Goal: Information Seeking & Learning: Find specific fact

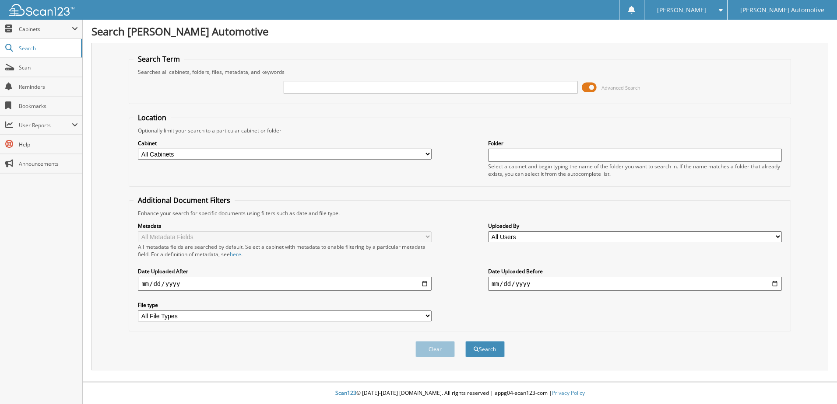
click at [384, 94] on div at bounding box center [431, 87] width 294 height 15
click at [385, 90] on input "text" at bounding box center [431, 87] width 294 height 13
type input "car gurus"
click at [465, 341] on button "Search" at bounding box center [484, 349] width 39 height 16
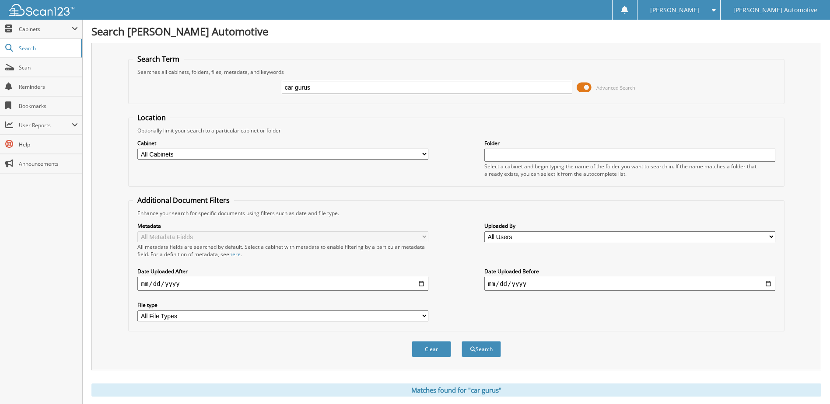
click at [242, 155] on select "All Cabinets A/P EL PASO A/P EL [GEOGRAPHIC_DATA] HYUNDAI A/P HYUNDAI AMEX LAFA…" at bounding box center [282, 154] width 291 height 11
select select "47342"
click at [137, 149] on select "All Cabinets A/P EL PASO A/P EL [GEOGRAPHIC_DATA] HYUNDAI A/P HYUNDAI AMEX LAFA…" at bounding box center [282, 154] width 291 height 11
click at [482, 350] on button "Search" at bounding box center [481, 349] width 39 height 16
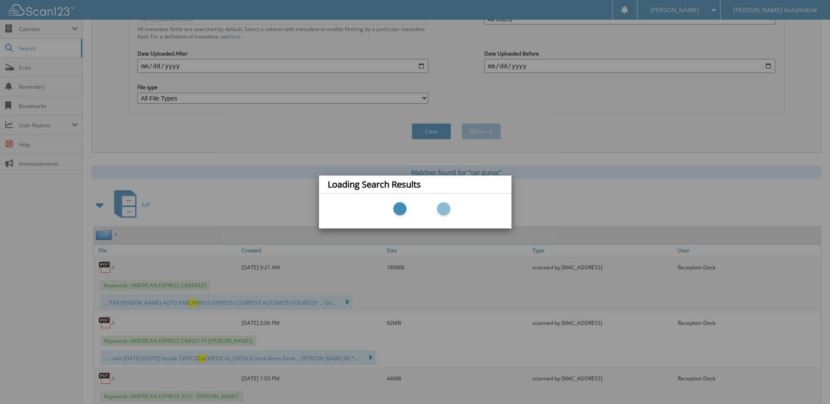
scroll to position [219, 0]
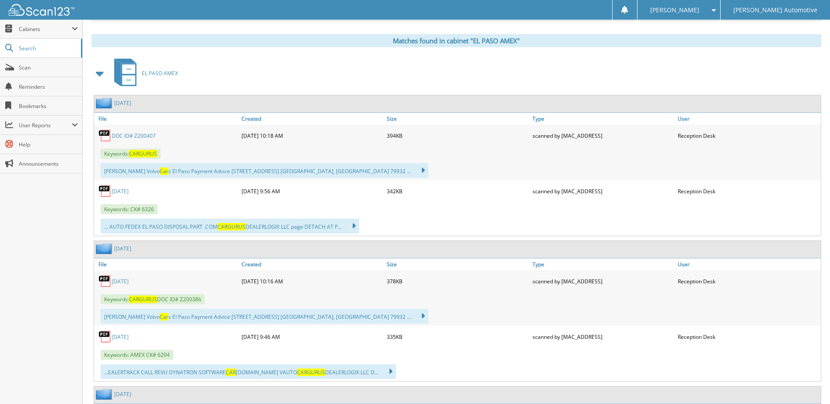
scroll to position [350, 0]
click at [129, 193] on link "[DATE]" at bounding box center [120, 190] width 17 height 7
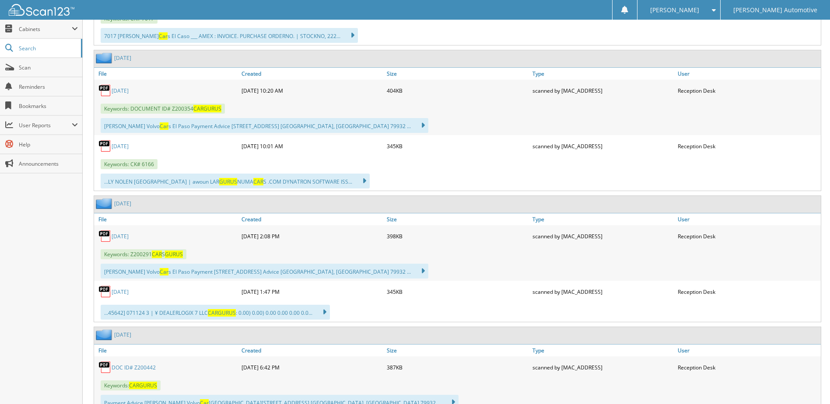
scroll to position [831, 0]
click at [121, 294] on link "JULY 24" at bounding box center [120, 292] width 17 height 7
click at [123, 239] on link "JULY 24" at bounding box center [120, 236] width 17 height 7
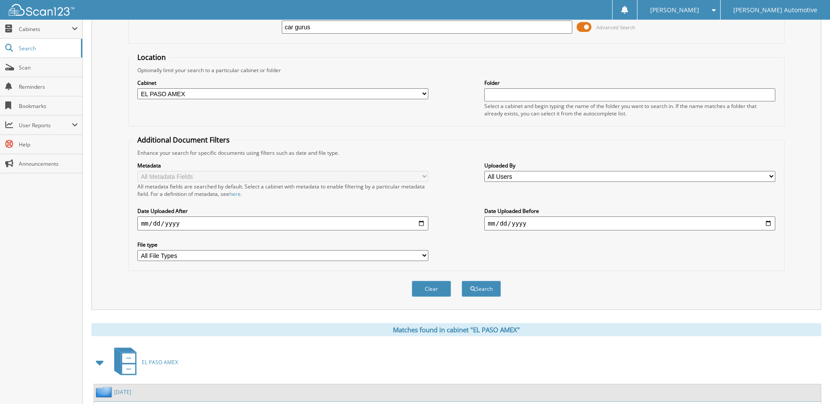
scroll to position [0, 0]
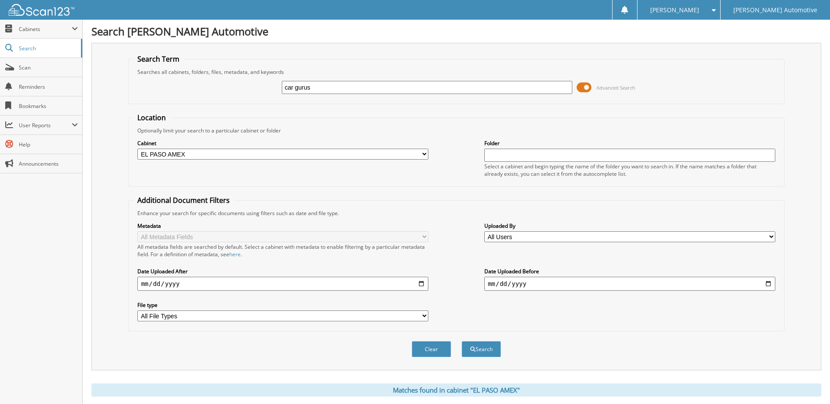
drag, startPoint x: 339, startPoint y: 84, endPoint x: 250, endPoint y: 88, distance: 88.5
click at [250, 88] on div "car gurus Advanced Search" at bounding box center [456, 88] width 646 height 24
type input "autotrader"
click at [481, 350] on button "Search" at bounding box center [481, 349] width 39 height 16
click at [353, 97] on div "autotrader Advanced Search" at bounding box center [456, 88] width 646 height 24
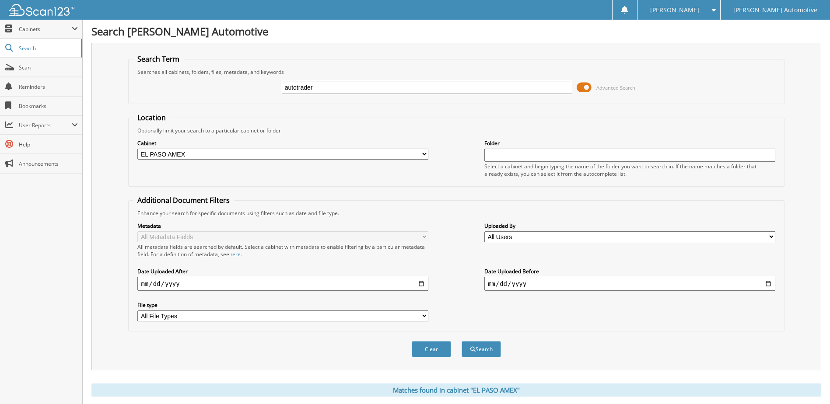
click at [358, 91] on input "autotrader" at bounding box center [427, 87] width 291 height 13
type input "d"
type input "[DOMAIN_NAME]"
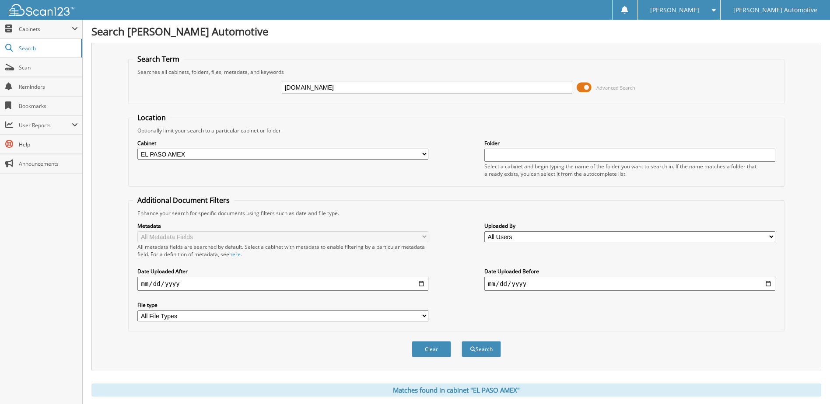
click at [462, 341] on button "Search" at bounding box center [481, 349] width 39 height 16
click at [796, 128] on div "Search Term Searches all cabinets, folders, files, metadata, and keywords cars.…" at bounding box center [456, 207] width 730 height 328
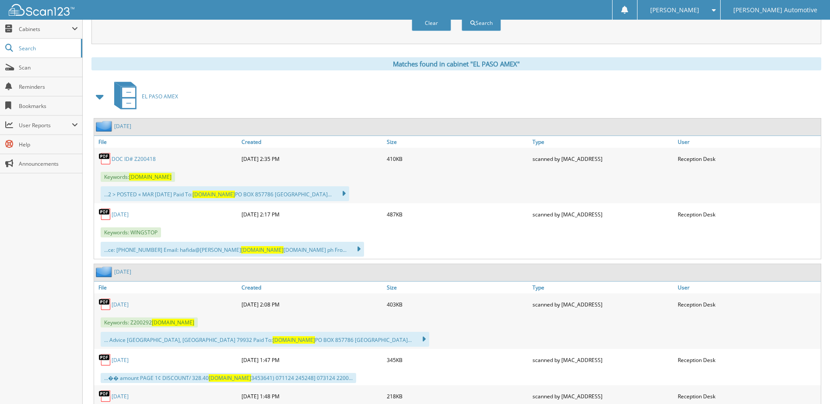
scroll to position [306, 0]
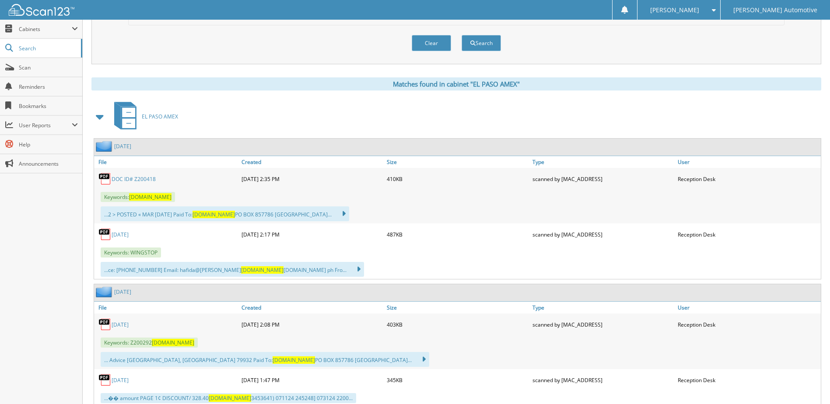
click at [126, 182] on link "DOC ID# Z200418" at bounding box center [134, 178] width 44 height 7
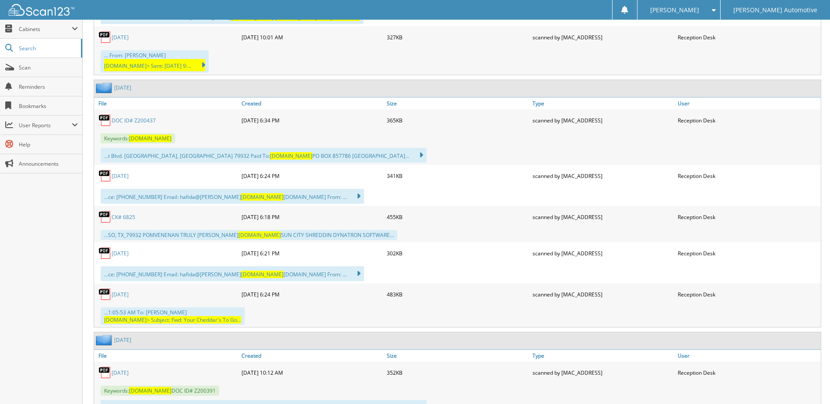
scroll to position [995, 0]
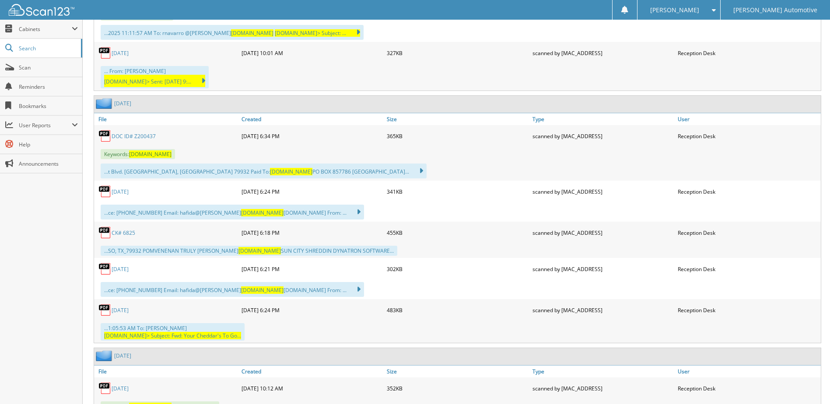
click at [129, 133] on link "DOC ID# Z200437" at bounding box center [134, 136] width 44 height 7
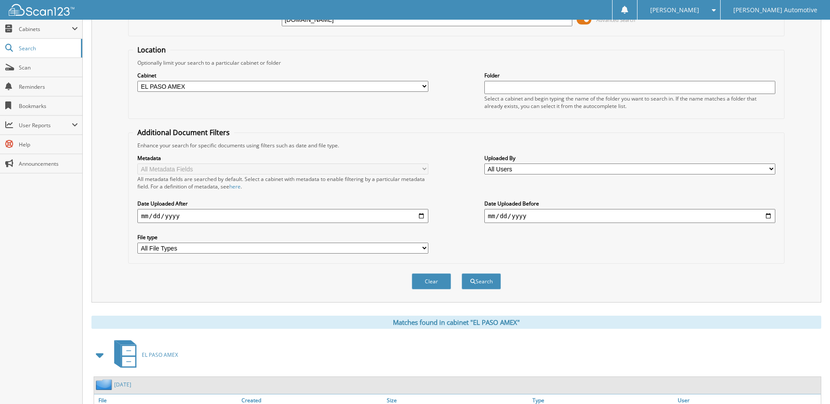
scroll to position [0, 0]
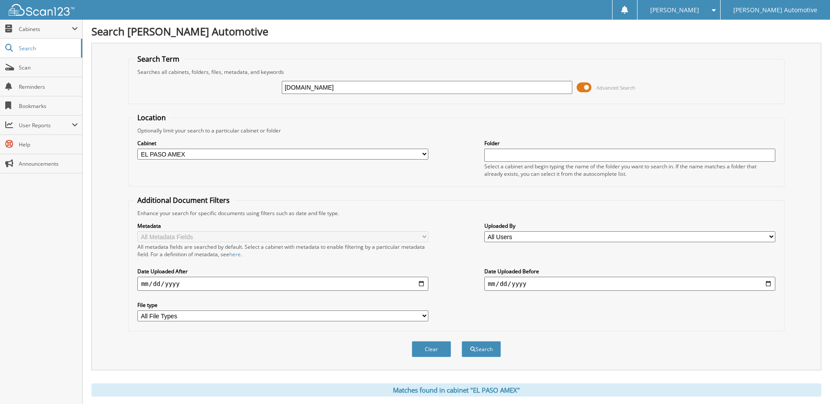
click at [217, 155] on select "All Cabinets A/P EL PASO A/P EL [GEOGRAPHIC_DATA] HYUNDAI A/P HYUNDAI AMEX LAFA…" at bounding box center [282, 154] width 291 height 11
click at [321, 91] on input "cars.com" at bounding box center [427, 87] width 291 height 13
drag, startPoint x: 327, startPoint y: 88, endPoint x: 273, endPoint y: 84, distance: 53.5
click at [273, 84] on div "[DOMAIN_NAME] Advanced Search" at bounding box center [456, 88] width 646 height 24
type input "autotrader"
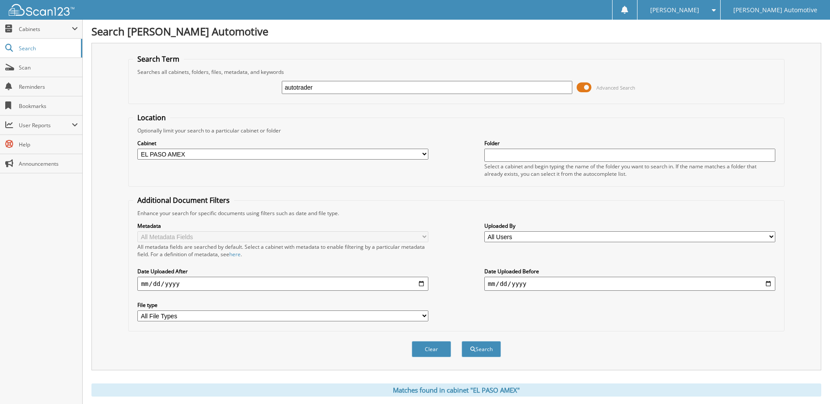
click at [225, 154] on select "All Cabinets A/P EL PASO A/P EL PASO AMEX HYUNDAI A/P HYUNDAI AMEX LAFAYETTE AM…" at bounding box center [282, 154] width 291 height 11
select select "34291"
click at [137, 149] on select "All Cabinets A/P EL PASO A/P EL [GEOGRAPHIC_DATA] HYUNDAI A/P HYUNDAI AMEX LAFA…" at bounding box center [282, 154] width 291 height 11
click at [473, 351] on span "submit" at bounding box center [472, 349] width 5 height 5
click at [260, 158] on select "All Cabinets A/P EL PASO A/P EL [GEOGRAPHIC_DATA] HYUNDAI A/P HYUNDAI AMEX LAFA…" at bounding box center [282, 154] width 291 height 11
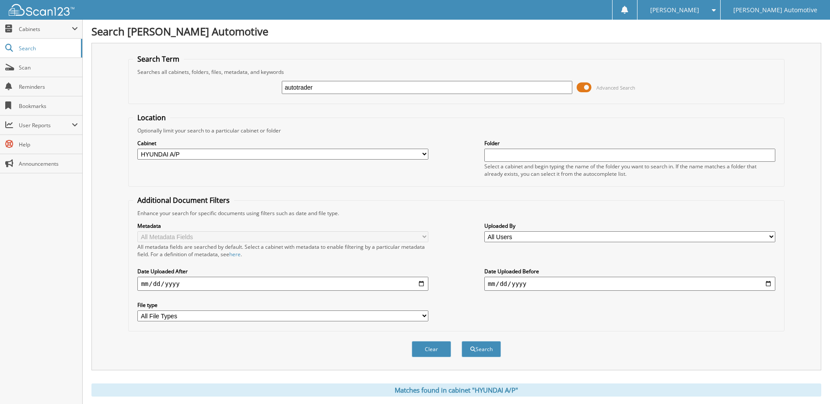
select select "47340"
click at [137, 149] on select "All Cabinets A/P EL PASO A/P EL [GEOGRAPHIC_DATA] HYUNDAI A/P HYUNDAI AMEX LAFA…" at bounding box center [282, 154] width 291 height 11
click at [425, 348] on button "Clear" at bounding box center [431, 349] width 39 height 16
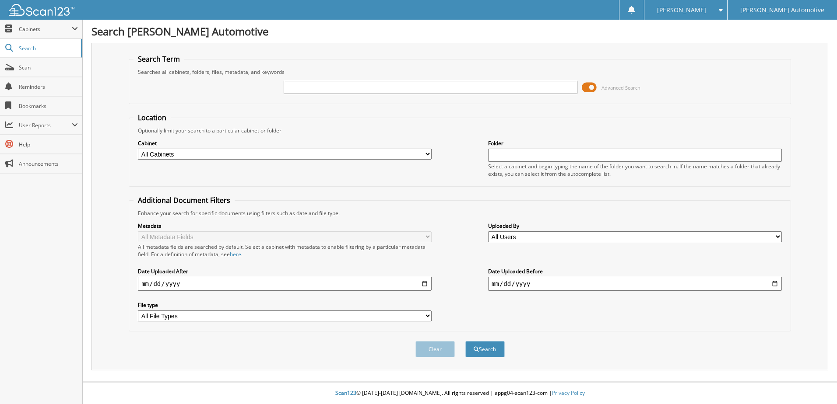
click select "All Cabinets A/P EL PASO A/P EL [GEOGRAPHIC_DATA] HYUNDAI A/P HYUNDAI AMEX LAFA…"
select select "47340"
click select "All Cabinets A/P EL PASO A/P EL [GEOGRAPHIC_DATA] HYUNDAI A/P HYUNDAI AMEX LAFA…"
click input "text"
type input "car gurus"
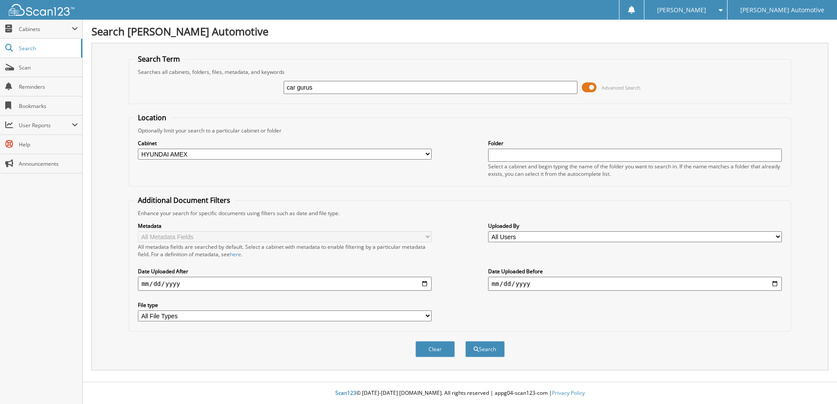
click div "Clear Search"
click button "Search"
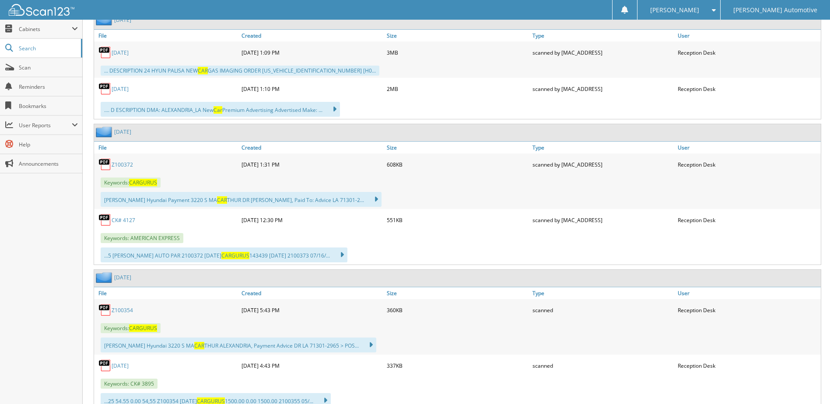
scroll to position [788, 0]
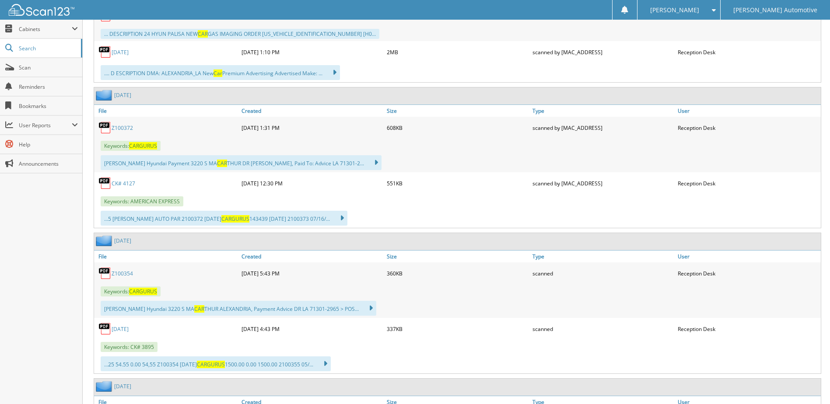
click at [119, 130] on link "Z100372" at bounding box center [122, 127] width 21 height 7
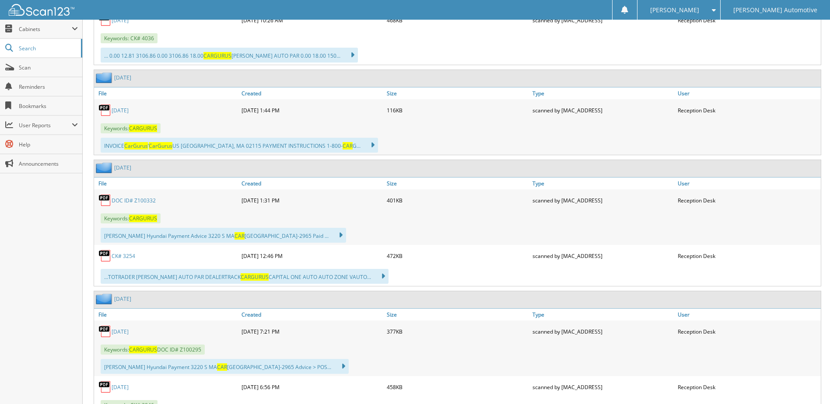
scroll to position [1400, 0]
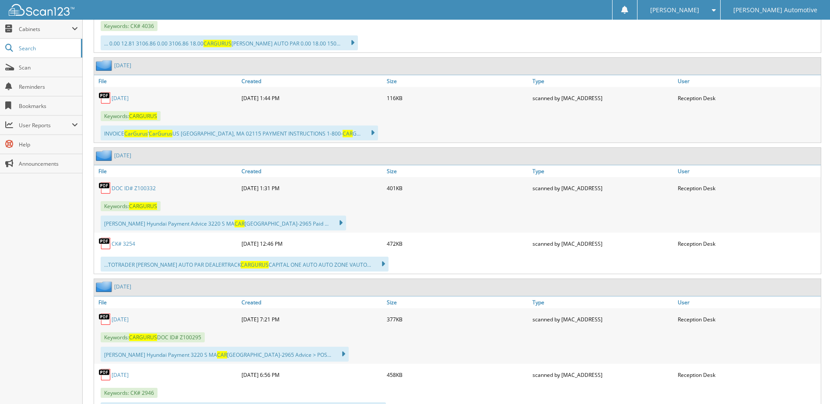
click at [115, 99] on link "[DATE]" at bounding box center [120, 98] width 17 height 7
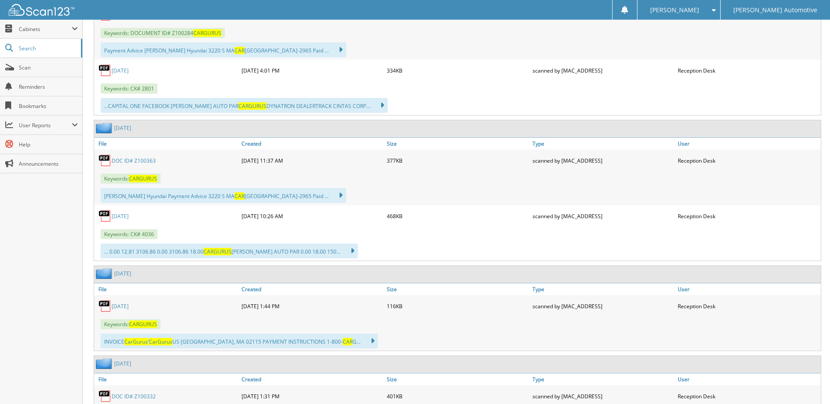
scroll to position [1181, 0]
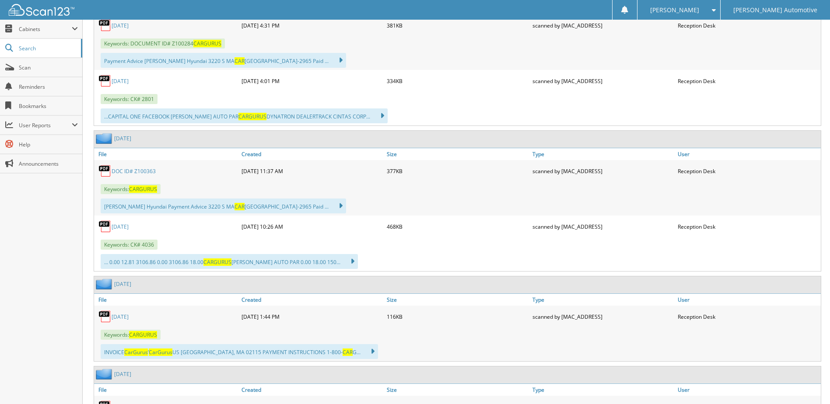
click at [137, 172] on link "DOC ID# Z100363" at bounding box center [134, 171] width 44 height 7
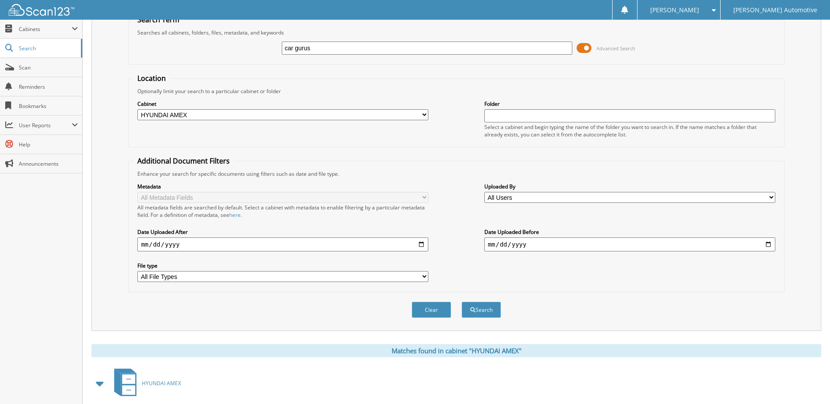
scroll to position [0, 0]
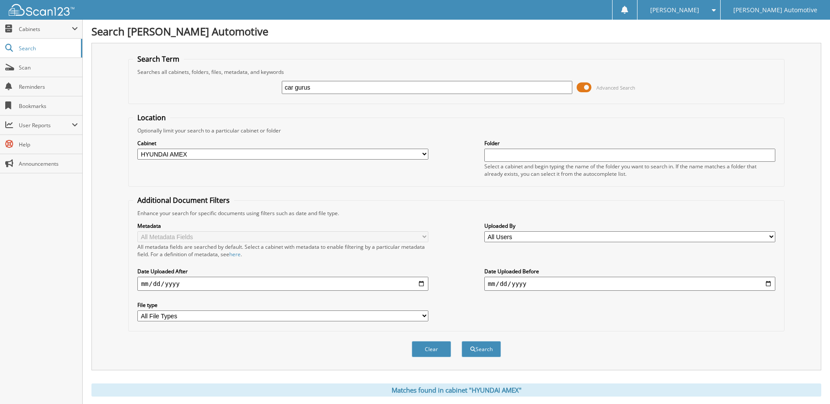
click at [333, 94] on div "car gurus" at bounding box center [427, 87] width 291 height 15
drag, startPoint x: 330, startPoint y: 90, endPoint x: 269, endPoint y: 88, distance: 60.8
click at [277, 88] on div "car gurus Advanced Search" at bounding box center [456, 88] width 646 height 24
type input "autotrader"
click at [462, 341] on button "Search" at bounding box center [481, 349] width 39 height 16
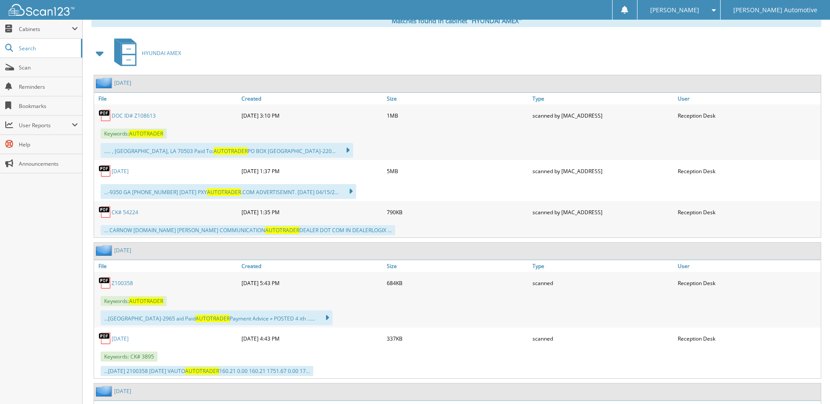
scroll to position [350, 0]
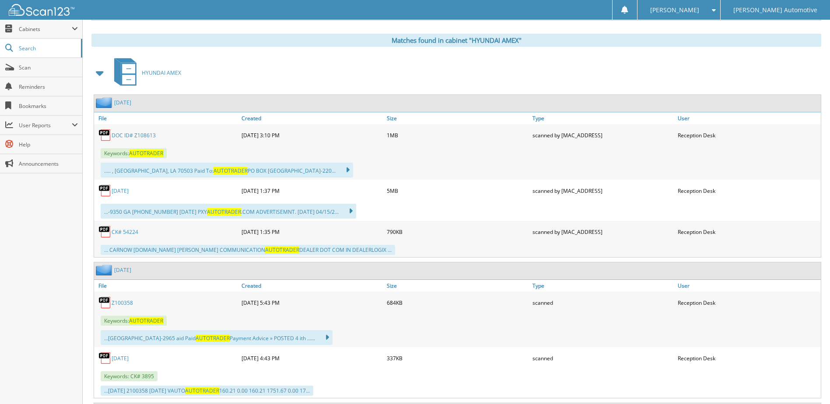
click at [123, 193] on link "[DATE]" at bounding box center [120, 190] width 17 height 7
click at [146, 133] on link "DOC ID# Z108613" at bounding box center [134, 135] width 44 height 7
click at [115, 302] on link "Z100358" at bounding box center [122, 302] width 21 height 7
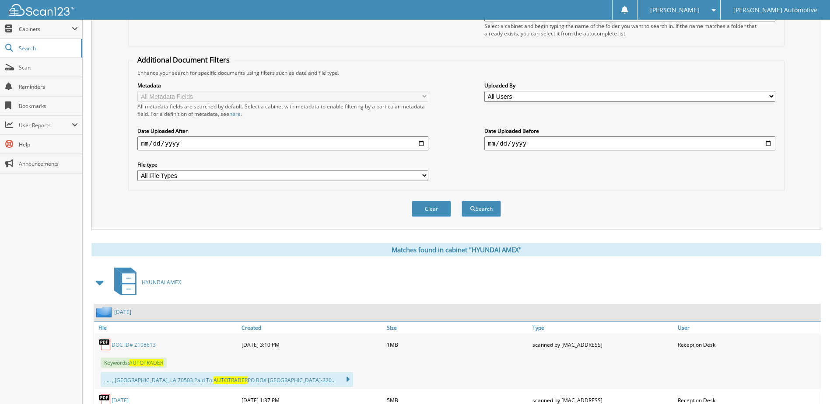
scroll to position [0, 0]
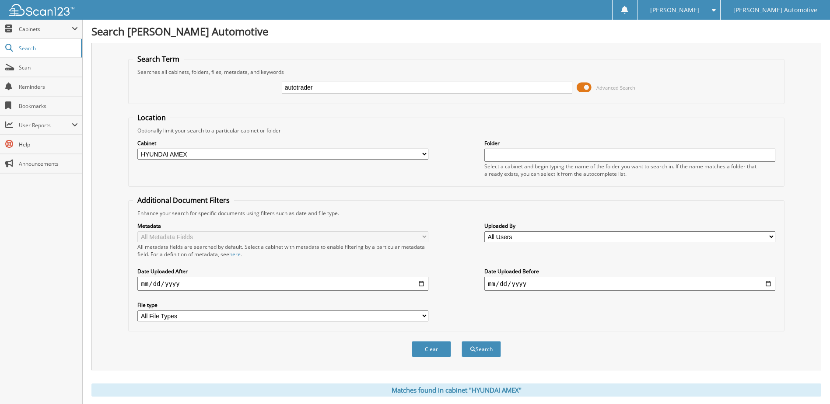
drag, startPoint x: 347, startPoint y: 90, endPoint x: 276, endPoint y: 88, distance: 71.3
click at [276, 88] on div "autotrader Advanced Search" at bounding box center [456, 88] width 646 height 24
click at [241, 149] on select "All Cabinets A/P EL PASO A/P EL [GEOGRAPHIC_DATA] HYUNDAI A/P HYUNDAI AMEX LAFA…" at bounding box center [282, 154] width 291 height 11
select select "47344"
click at [137, 149] on select "All Cabinets A/P EL PASO A/P EL [GEOGRAPHIC_DATA] HYUNDAI A/P HYUNDAI AMEX LAFA…" at bounding box center [282, 154] width 291 height 11
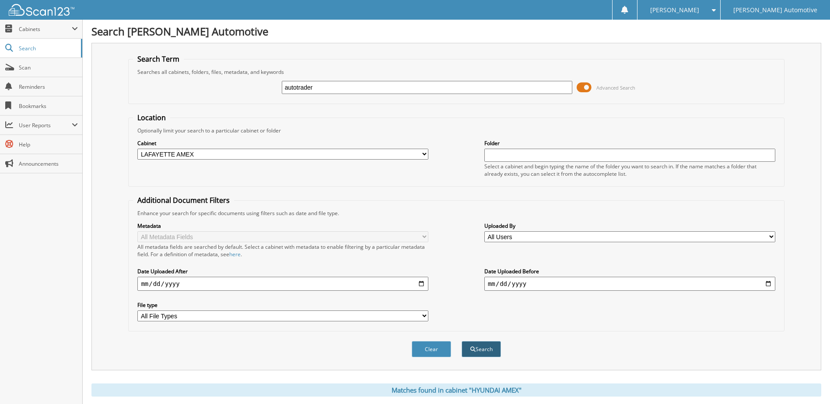
click at [473, 348] on span "submit" at bounding box center [472, 349] width 5 height 5
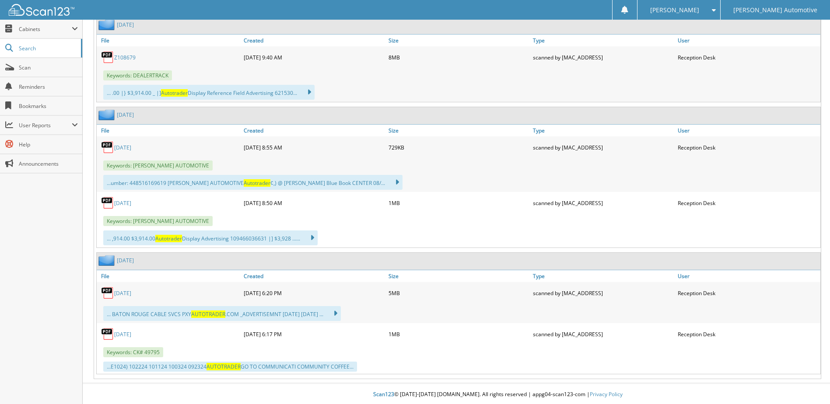
scroll to position [2939, 0]
click at [126, 147] on link "[DATE]" at bounding box center [122, 146] width 17 height 7
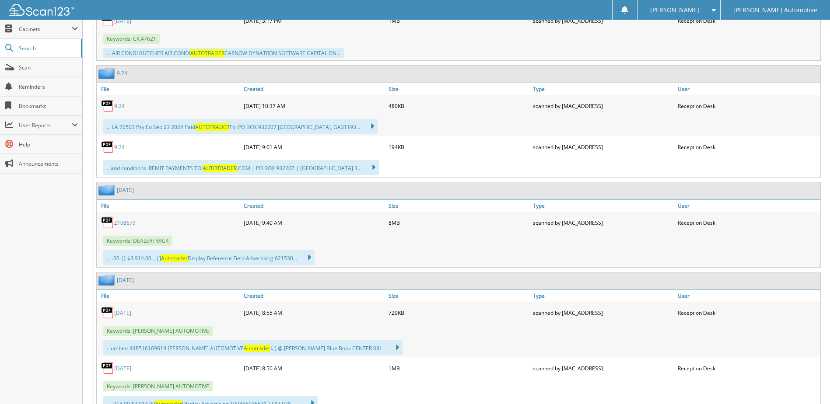
scroll to position [2764, 0]
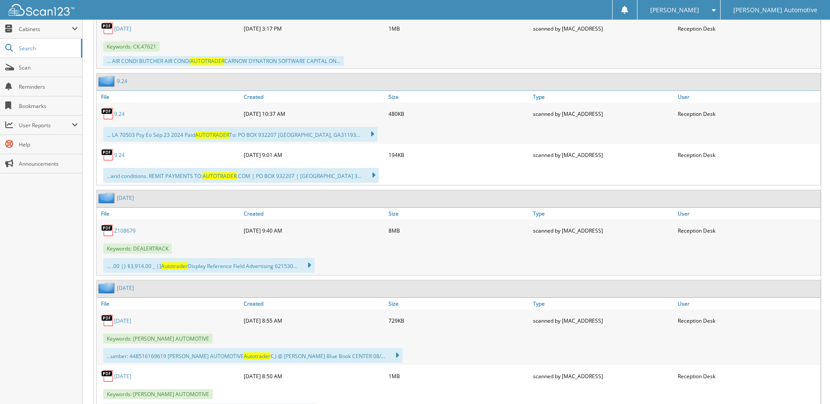
click at [131, 231] on link "Z108679" at bounding box center [124, 230] width 21 height 7
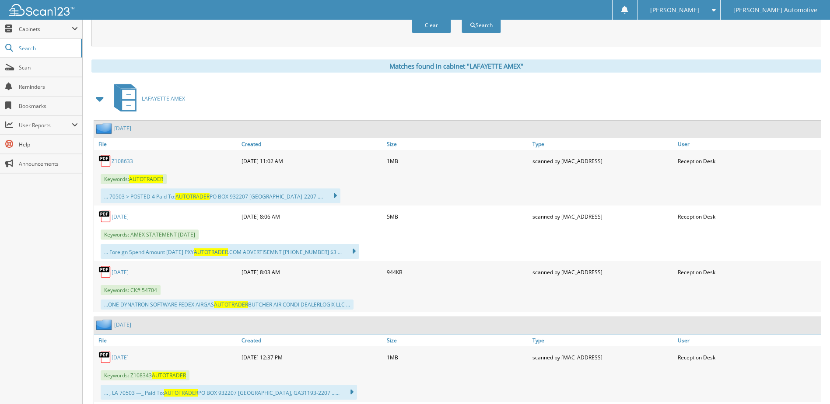
scroll to position [0, 0]
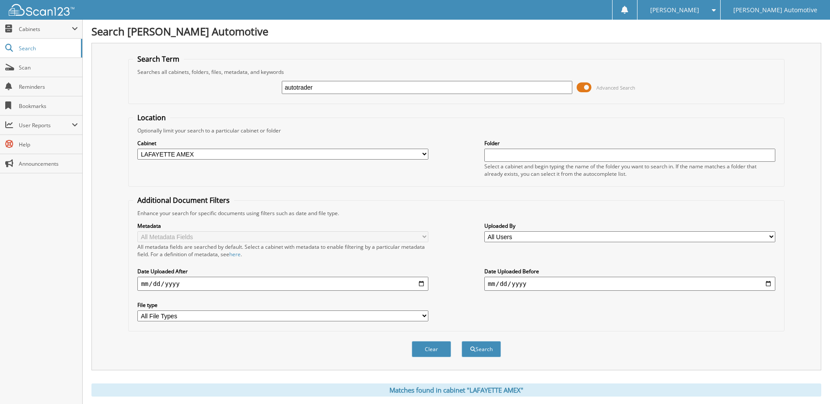
drag, startPoint x: 329, startPoint y: 91, endPoint x: 278, endPoint y: 88, distance: 50.8
click at [278, 88] on div "autotrader Advanced Search" at bounding box center [456, 88] width 646 height 24
type input "car gurus"
click at [462, 341] on button "Search" at bounding box center [481, 349] width 39 height 16
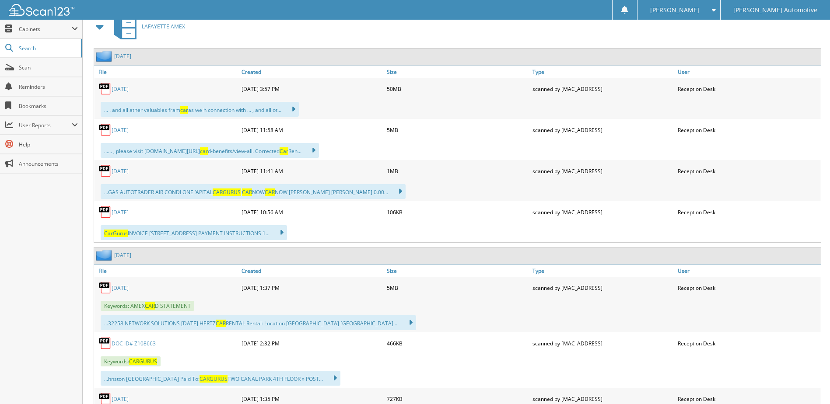
scroll to position [481, 0]
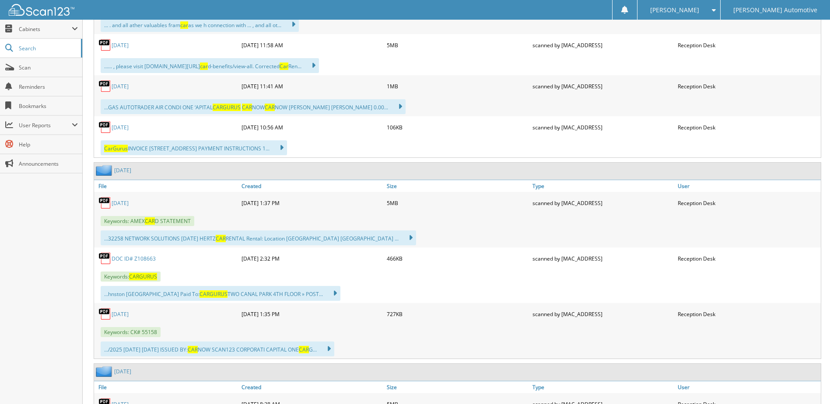
click at [137, 258] on link "DOC ID# Z108663" at bounding box center [134, 258] width 44 height 7
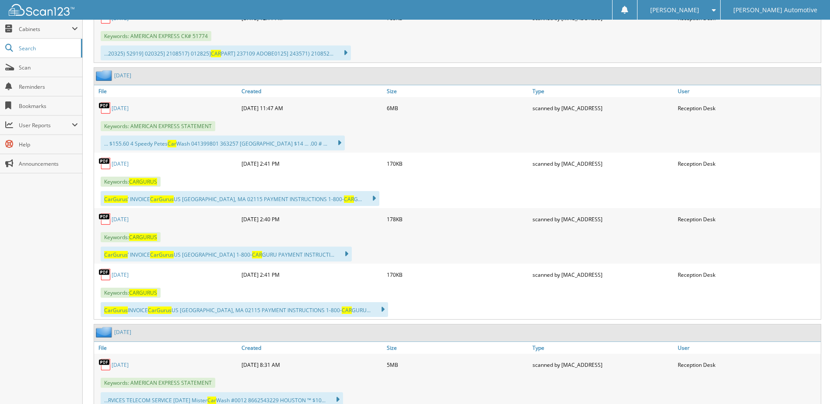
scroll to position [1925, 0]
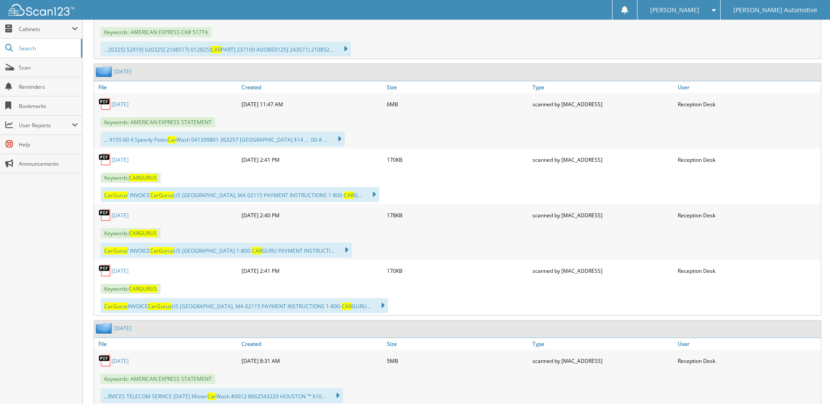
click at [122, 161] on link "[DATE]" at bounding box center [120, 159] width 17 height 7
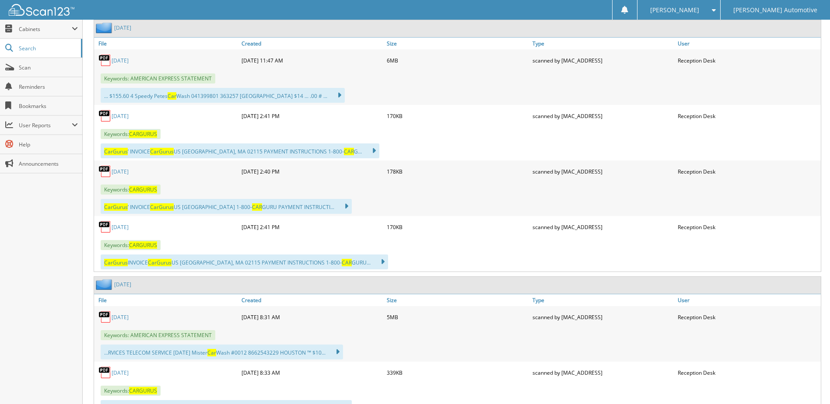
click at [123, 228] on link "[DATE]" at bounding box center [120, 227] width 17 height 7
click at [129, 119] on link "[DATE]" at bounding box center [120, 115] width 17 height 7
click at [128, 172] on link "[DATE]" at bounding box center [120, 171] width 17 height 7
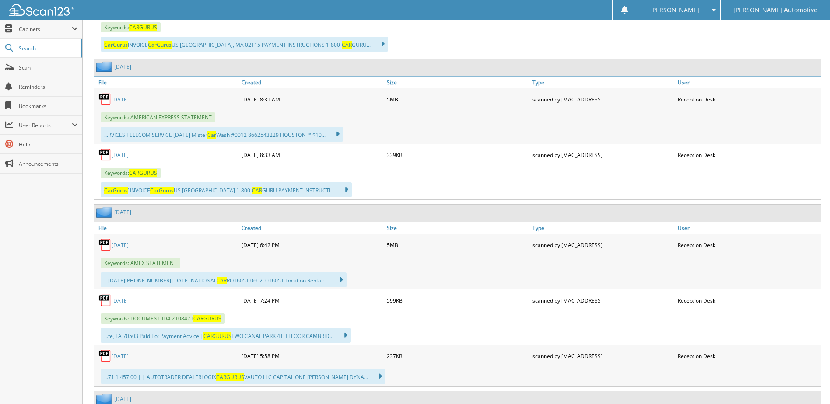
scroll to position [2188, 0]
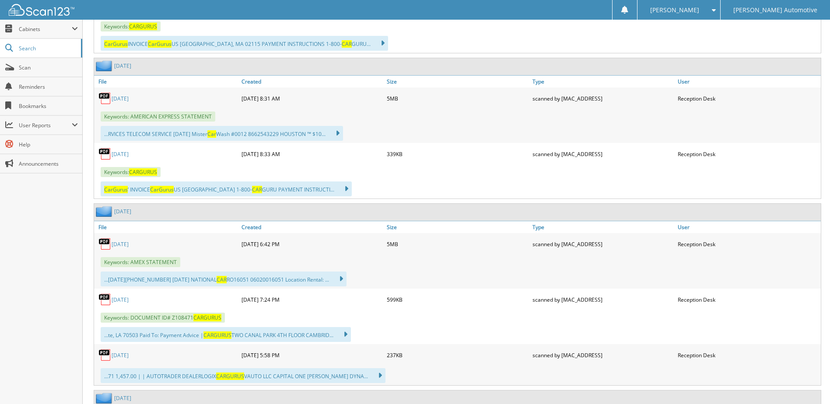
click at [125, 155] on link "[DATE]" at bounding box center [120, 154] width 17 height 7
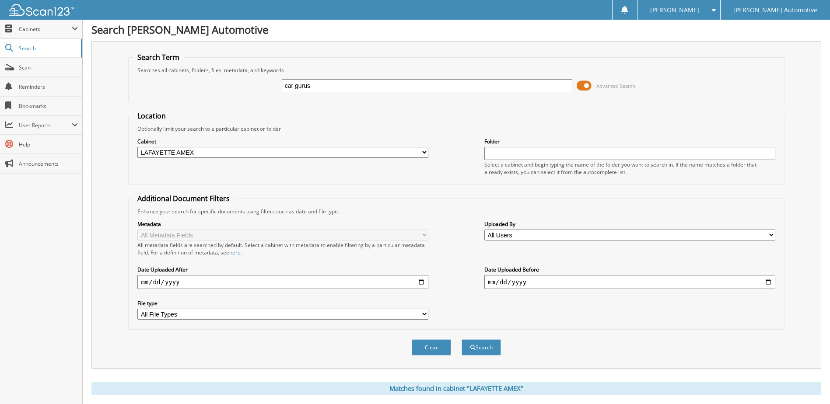
scroll to position [0, 0]
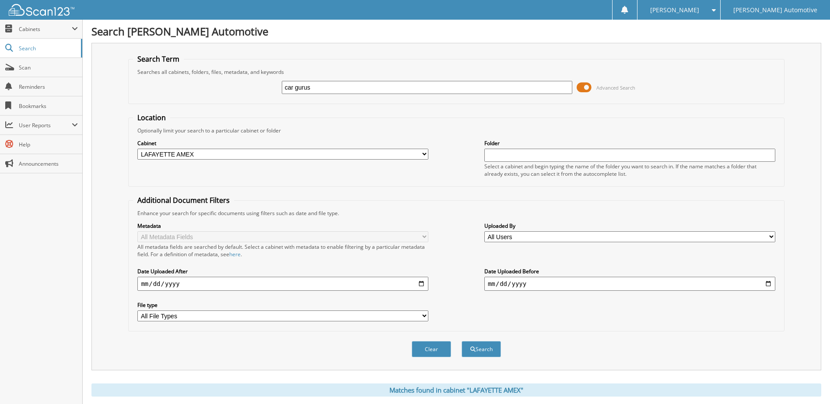
drag, startPoint x: 333, startPoint y: 91, endPoint x: 293, endPoint y: 93, distance: 39.8
click at [293, 93] on input "car gurus" at bounding box center [427, 87] width 291 height 13
type input "cars.com"
click at [462, 341] on button "Search" at bounding box center [481, 349] width 39 height 16
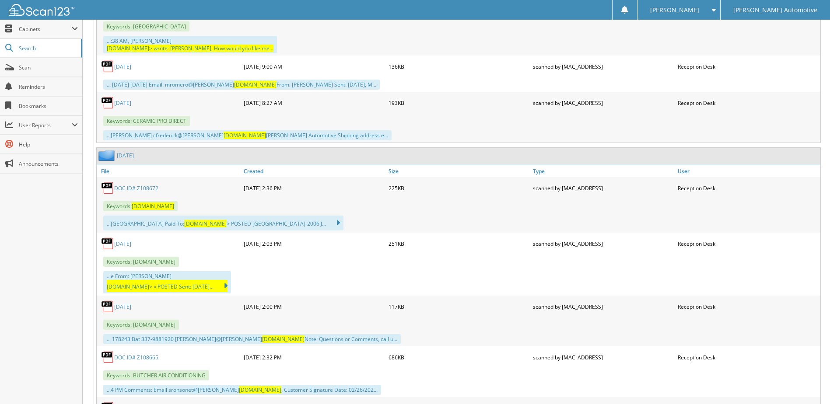
scroll to position [8883, 0]
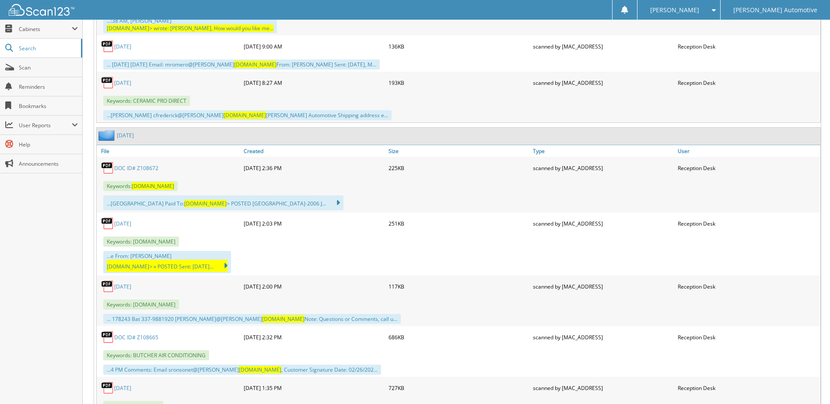
click at [131, 385] on link "[DATE]" at bounding box center [122, 388] width 17 height 7
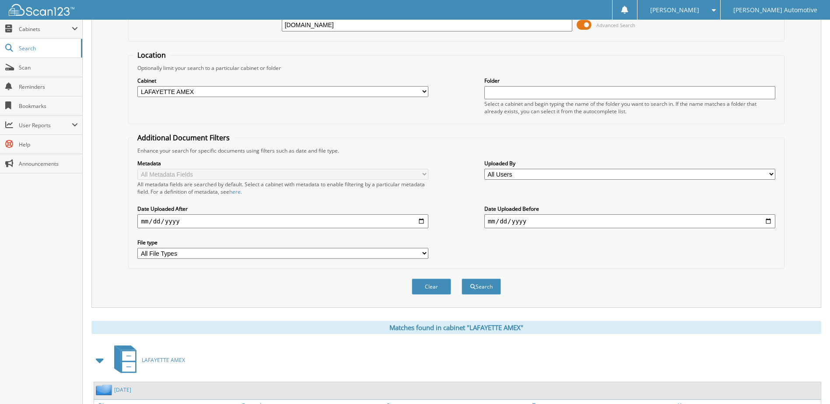
scroll to position [0, 0]
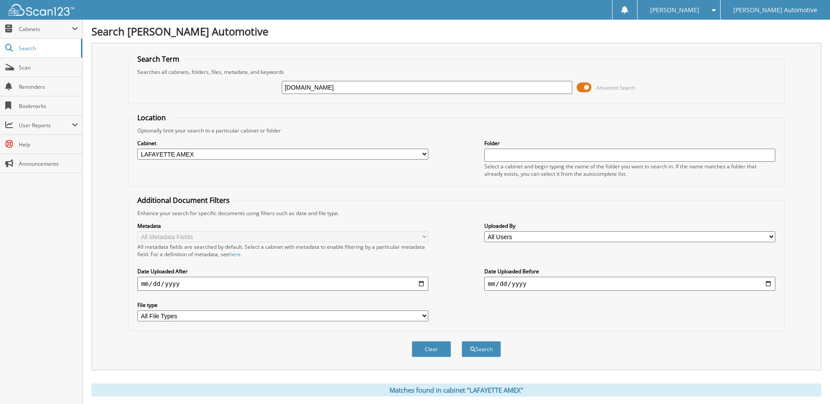
click at [197, 153] on select "All Cabinets A/P EL PASO A/P EL PASO AMEX HYUNDAI A/P HYUNDAI AMEX LAFAYETTE AM…" at bounding box center [282, 154] width 291 height 11
click at [268, 98] on div "[DOMAIN_NAME] Advanced Search" at bounding box center [456, 88] width 646 height 24
click at [234, 155] on select "All Cabinets A/P EL PASO A/P EL PASO AMEX HYUNDAI A/P HYUNDAI AMEX LAFAYETTE AM…" at bounding box center [282, 154] width 291 height 11
select select "47340"
click at [137, 149] on select "All Cabinets A/P EL PASO A/P EL PASO AMEX HYUNDAI A/P HYUNDAI AMEX LAFAYETTE AM…" at bounding box center [282, 154] width 291 height 11
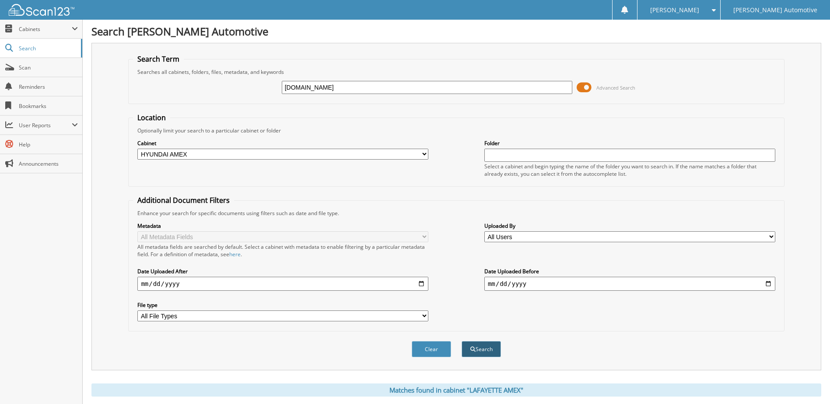
click at [479, 344] on button "Search" at bounding box center [481, 349] width 39 height 16
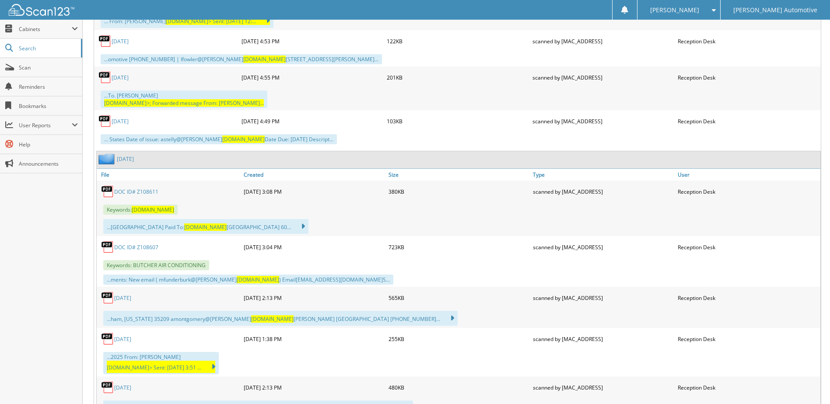
scroll to position [613, 0]
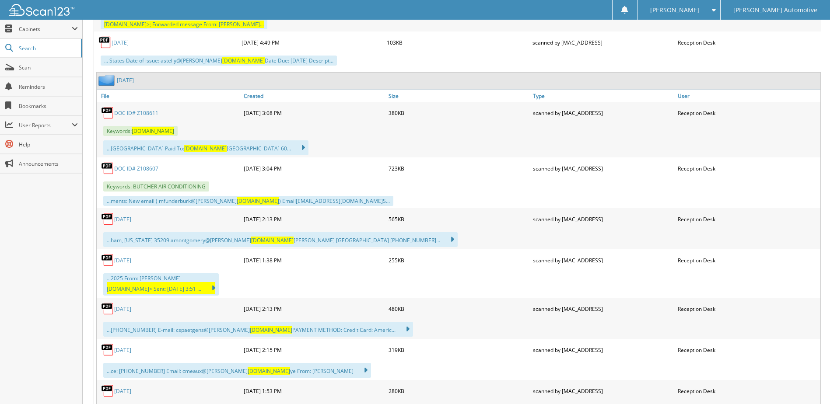
click at [123, 109] on link "DOC ID# Z108611" at bounding box center [136, 112] width 44 height 7
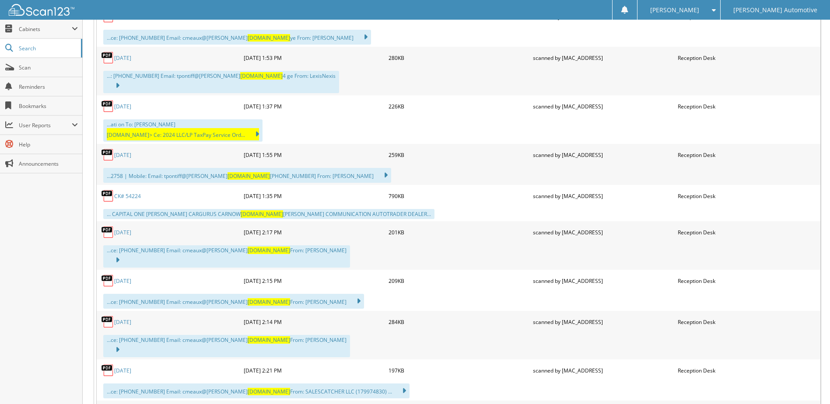
scroll to position [963, 0]
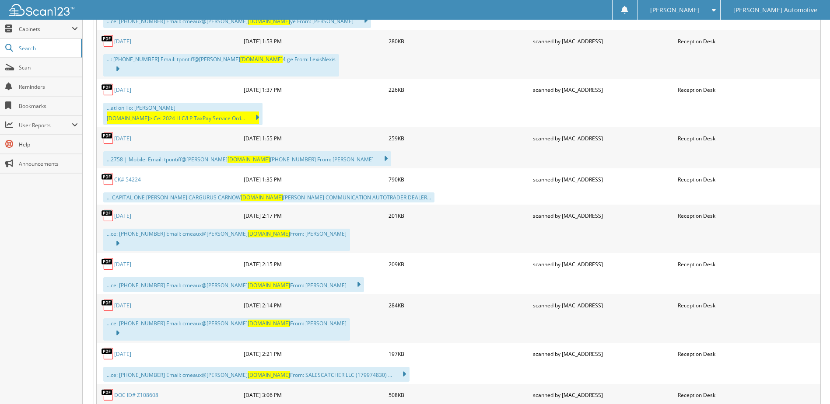
click at [133, 176] on link "CK# 54224" at bounding box center [127, 179] width 27 height 7
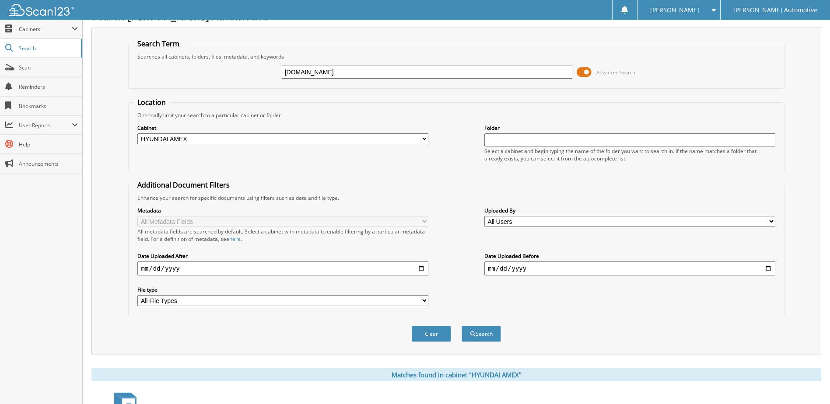
scroll to position [0, 0]
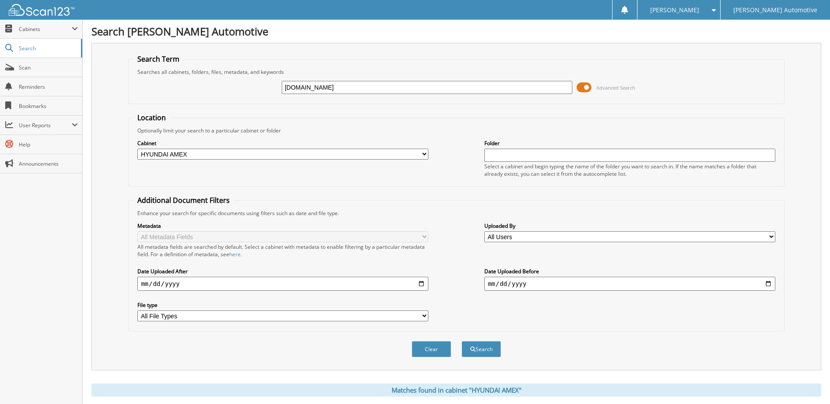
drag, startPoint x: 318, startPoint y: 83, endPoint x: 276, endPoint y: 88, distance: 42.8
click at [279, 88] on div "[DOMAIN_NAME] Advanced Search" at bounding box center [456, 88] width 646 height 24
type input "autotrader"
click at [462, 341] on button "Search" at bounding box center [481, 349] width 39 height 16
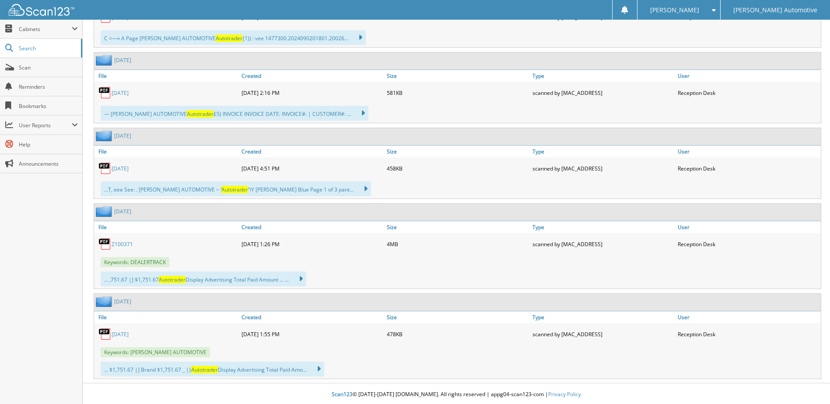
scroll to position [1809, 0]
click at [114, 240] on link "Z100371" at bounding box center [122, 242] width 21 height 7
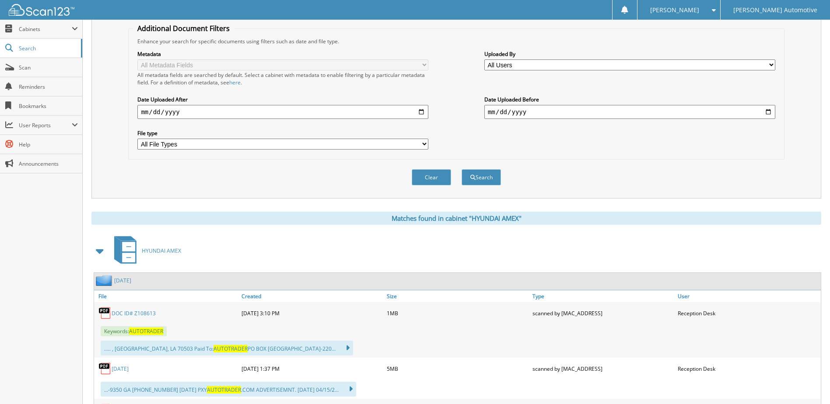
scroll to position [0, 0]
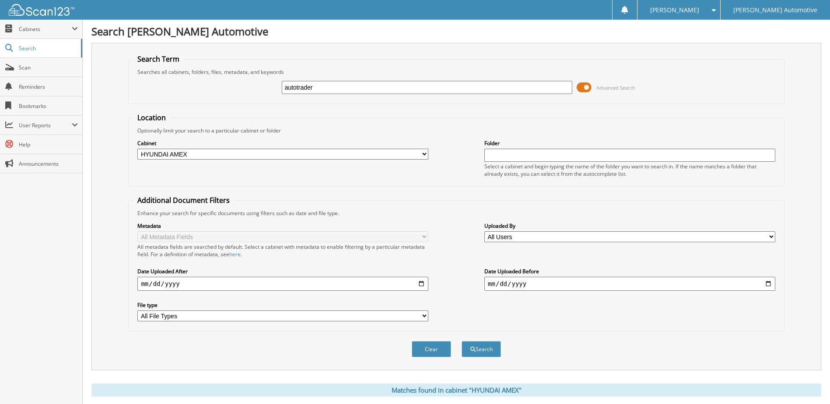
drag, startPoint x: 339, startPoint y: 90, endPoint x: 259, endPoint y: 88, distance: 80.1
click at [259, 88] on div "autotrader Advanced Search" at bounding box center [456, 88] width 646 height 24
type input "cars.com"
click at [462, 341] on button "Search" at bounding box center [481, 349] width 39 height 16
drag, startPoint x: 402, startPoint y: 85, endPoint x: 144, endPoint y: 88, distance: 258.2
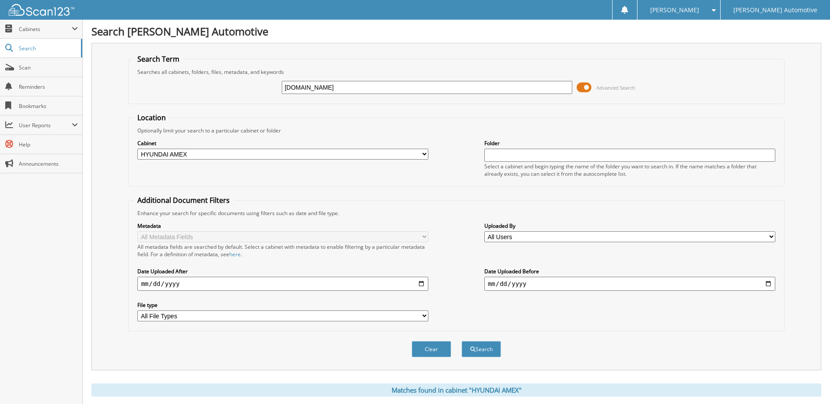
click at [144, 88] on div "[DOMAIN_NAME] Advanced Search" at bounding box center [456, 88] width 646 height 24
drag, startPoint x: 273, startPoint y: 144, endPoint x: 269, endPoint y: 148, distance: 5.6
click at [270, 147] on div "Cabinet All Cabinets A/P EL PASO A/P EL [GEOGRAPHIC_DATA] HYUNDAI A/P HYUNDAI A…" at bounding box center [282, 150] width 291 height 22
click at [267, 151] on select "All Cabinets A/P EL PASO A/P EL [GEOGRAPHIC_DATA] HYUNDAI A/P HYUNDAI AMEX LAFA…" at bounding box center [282, 154] width 291 height 11
select select "47342"
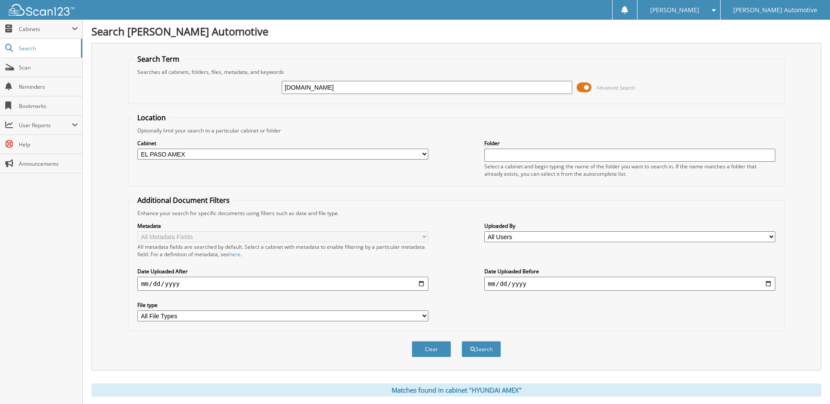
click at [137, 149] on select "All Cabinets A/P EL PASO A/P EL [GEOGRAPHIC_DATA] HYUNDAI A/P HYUNDAI AMEX LAFA…" at bounding box center [282, 154] width 291 height 11
click at [480, 347] on button "Search" at bounding box center [481, 349] width 39 height 16
drag, startPoint x: 324, startPoint y: 86, endPoint x: 276, endPoint y: 85, distance: 48.2
click at [276, 85] on div "[DOMAIN_NAME] Advanced Search" at bounding box center [456, 88] width 646 height 24
type input "autotrader"
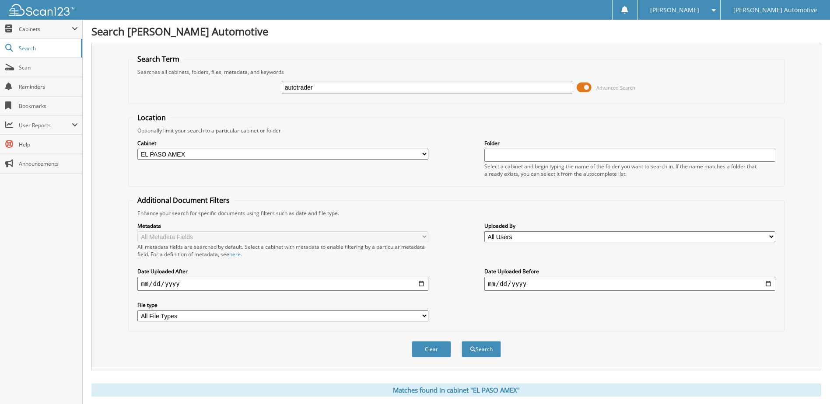
click at [462, 341] on button "Search" at bounding box center [481, 349] width 39 height 16
drag, startPoint x: 370, startPoint y: 89, endPoint x: 263, endPoint y: 76, distance: 108.4
click at [263, 76] on div "autotrader Advanced Search" at bounding box center [456, 88] width 646 height 24
type input "carguruas"
click at [462, 341] on button "Search" at bounding box center [481, 349] width 39 height 16
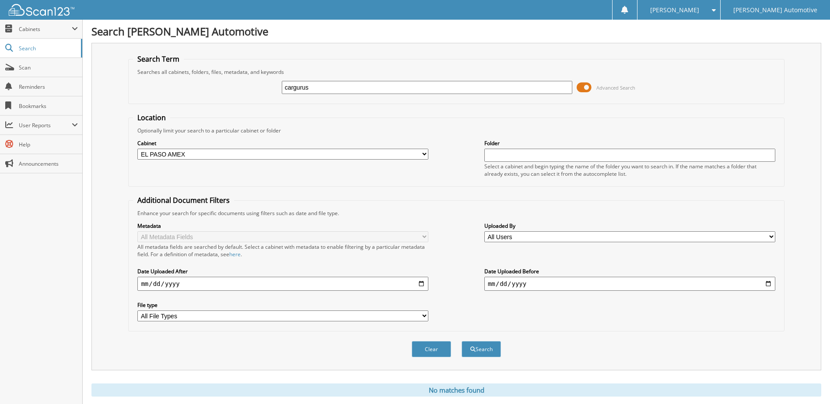
type input "cargurus"
click at [462, 341] on button "Search" at bounding box center [481, 349] width 39 height 16
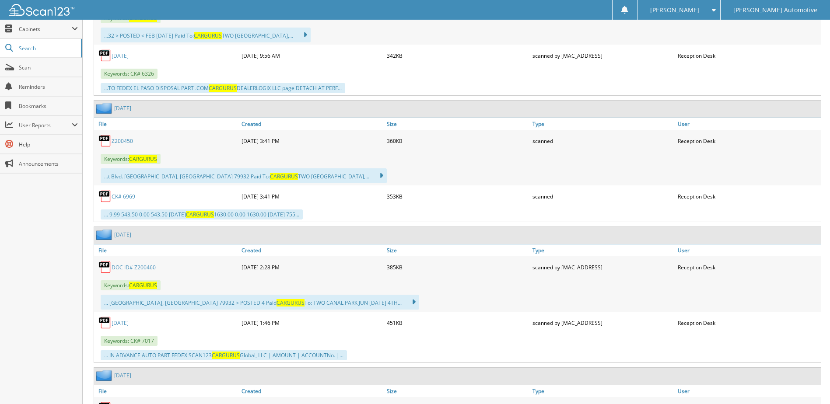
scroll to position [875, 0]
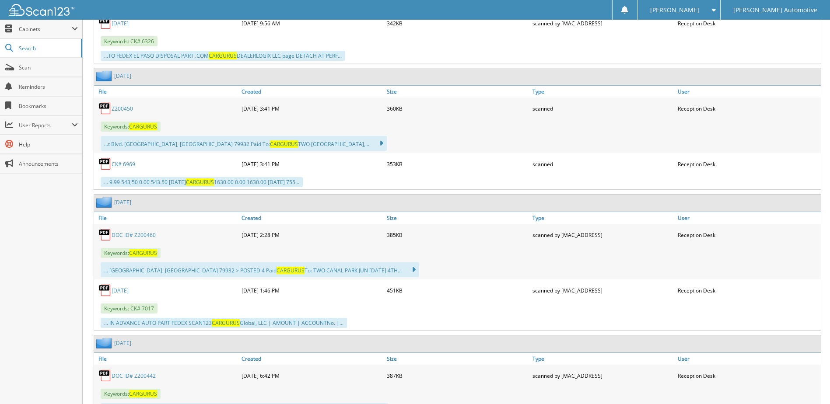
click at [123, 105] on div "Z200450" at bounding box center [166, 109] width 145 height 18
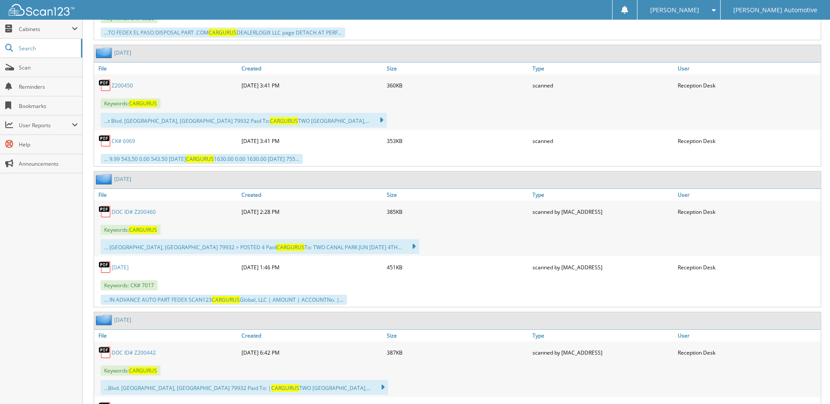
scroll to position [919, 0]
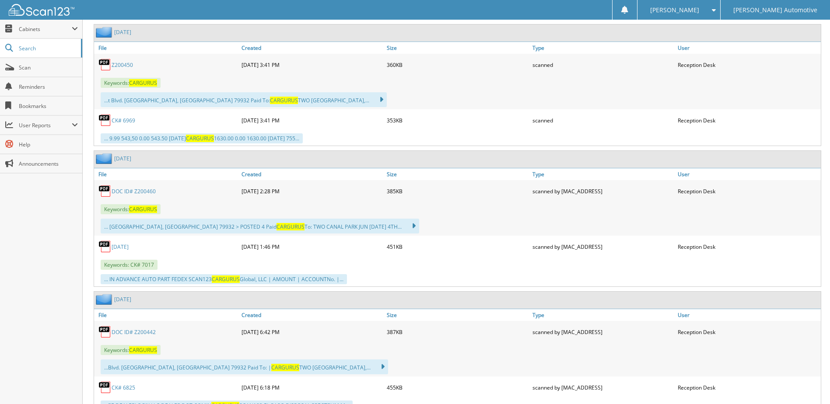
click at [137, 192] on link "DOC ID# Z200460" at bounding box center [134, 191] width 44 height 7
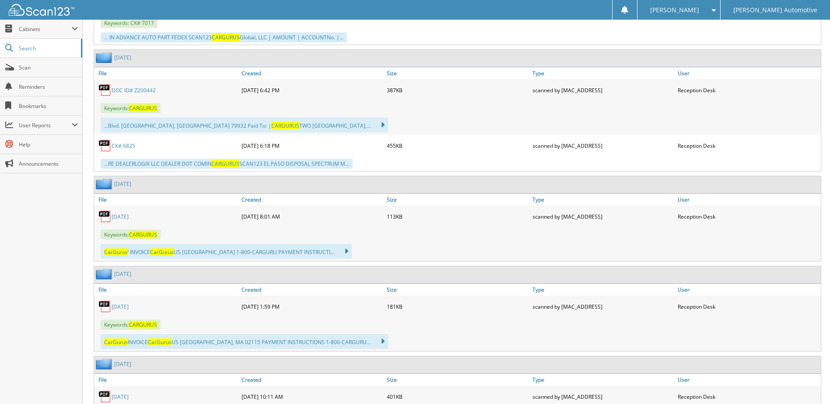
scroll to position [1181, 0]
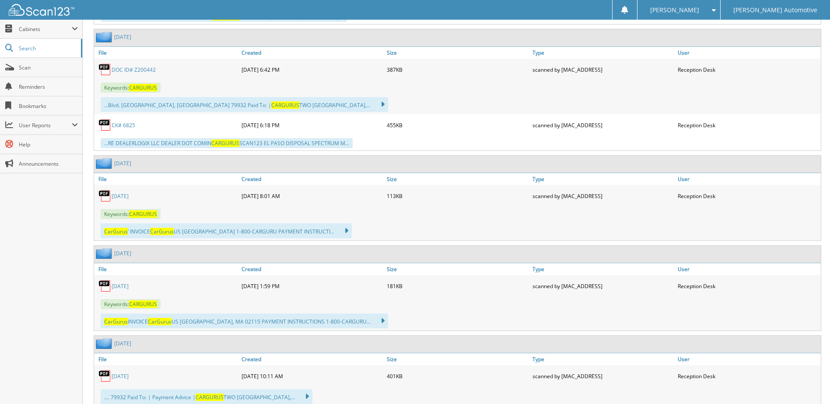
click at [128, 198] on link "[DATE]" at bounding box center [120, 196] width 17 height 7
click at [119, 287] on link "[DATE]" at bounding box center [120, 286] width 17 height 7
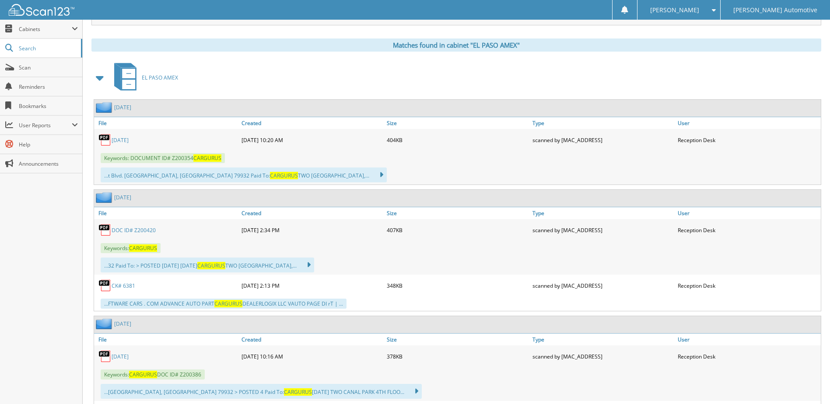
scroll to position [0, 0]
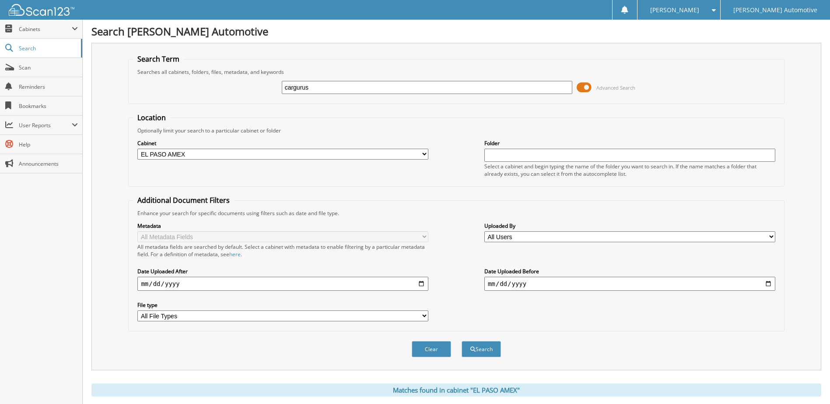
drag, startPoint x: 334, startPoint y: 88, endPoint x: 286, endPoint y: 89, distance: 47.7
click at [286, 89] on input "cargurus" at bounding box center [427, 87] width 291 height 13
click at [238, 153] on select "All Cabinets A/P EL PASO A/P EL [GEOGRAPHIC_DATA] HYUNDAI A/P HYUNDAI AMEX LAFA…" at bounding box center [282, 154] width 291 height 11
click at [773, 106] on form "Search Term Searches all cabinets, folders, files, metadata, and keywords cargu…" at bounding box center [456, 210] width 656 height 313
click at [342, 84] on input "cargurus" at bounding box center [427, 87] width 291 height 13
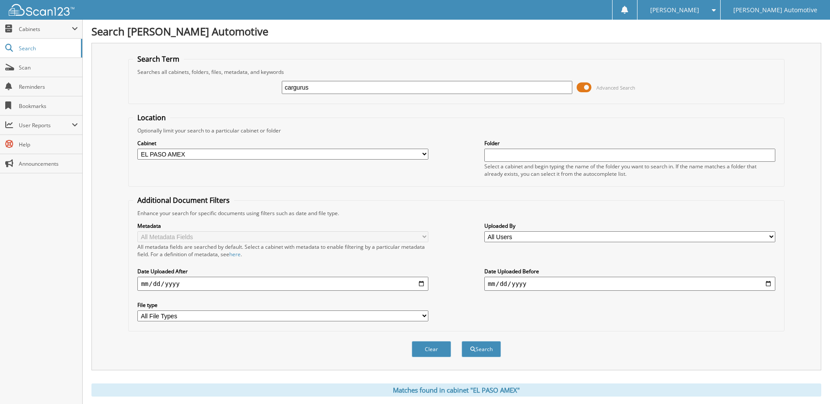
drag, startPoint x: 343, startPoint y: 82, endPoint x: 281, endPoint y: 88, distance: 62.0
click at [281, 88] on div "cargurus Advanced Search" at bounding box center [456, 88] width 646 height 24
type input "autotrader"
click at [274, 158] on select "All Cabinets A/P EL PASO A/P EL PASO AMEX HYUNDAI A/P HYUNDAI AMEX LAFAYETTE AM…" at bounding box center [282, 154] width 291 height 11
select select "47344"
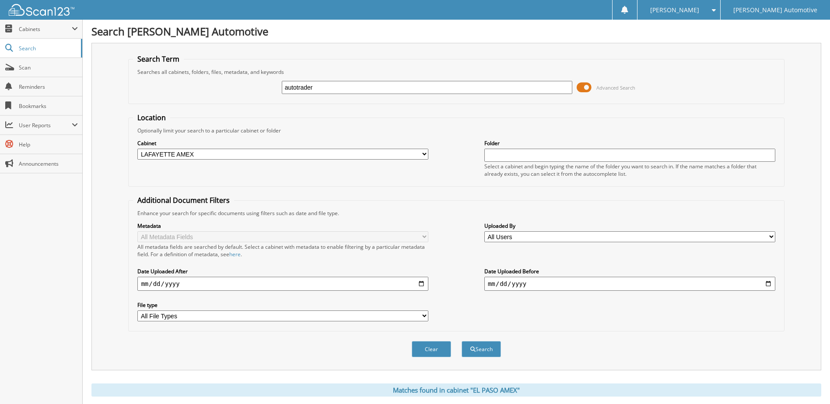
click at [137, 149] on select "All Cabinets A/P EL PASO A/P EL PASO AMEX HYUNDAI A/P HYUNDAI AMEX LAFAYETTE AM…" at bounding box center [282, 154] width 291 height 11
click at [487, 348] on button "Search" at bounding box center [481, 349] width 39 height 16
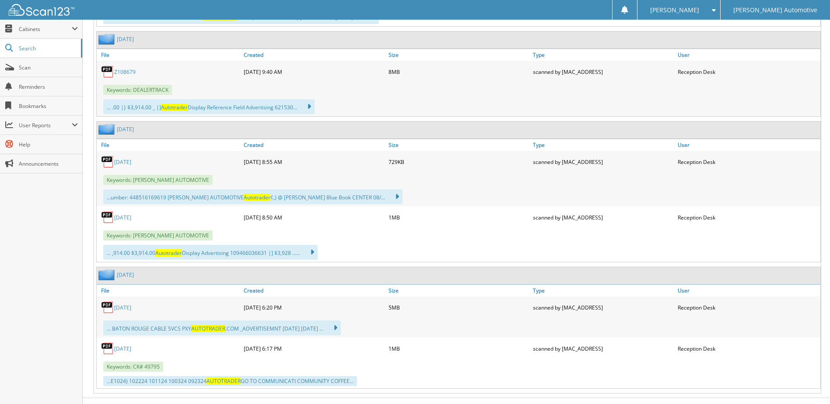
scroll to position [2932, 0]
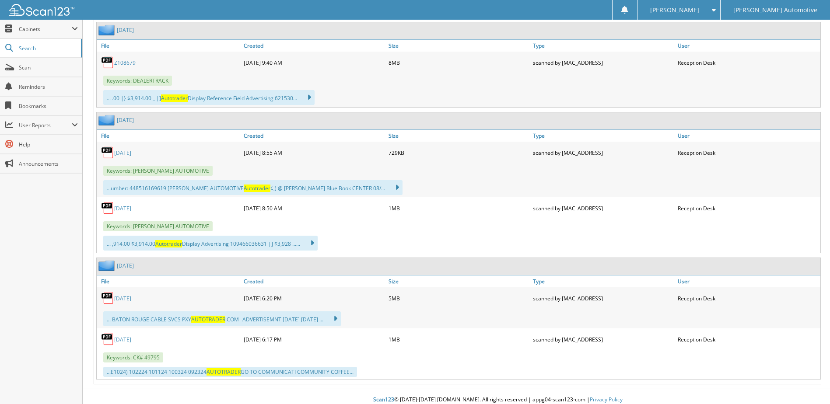
click at [131, 150] on link "[DATE]" at bounding box center [122, 152] width 17 height 7
click at [131, 211] on link "[DATE]" at bounding box center [122, 208] width 17 height 7
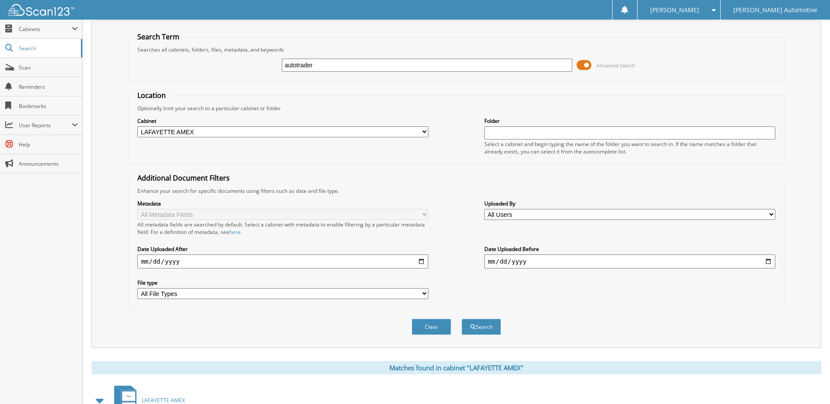
scroll to position [0, 0]
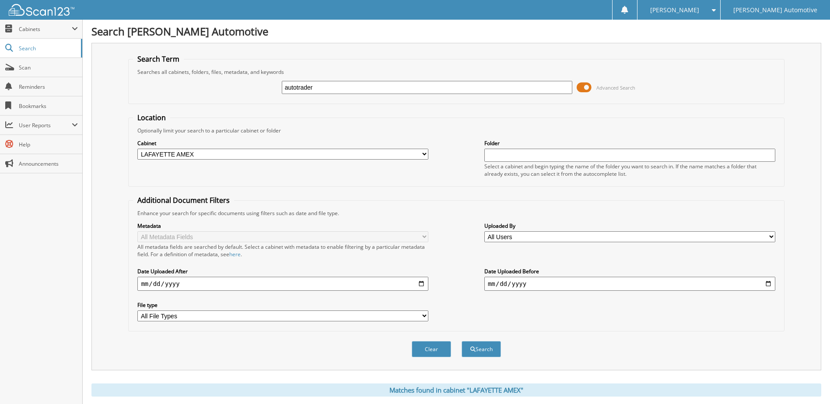
click at [250, 153] on select "All Cabinets A/P EL PASO A/P EL [GEOGRAPHIC_DATA] HYUNDAI A/P HYUNDAI AMEX LAFA…" at bounding box center [282, 154] width 291 height 11
select select "47340"
click at [137, 149] on select "All Cabinets A/P EL PASO A/P EL [GEOGRAPHIC_DATA] HYUNDAI A/P HYUNDAI AMEX LAFA…" at bounding box center [282, 154] width 291 height 11
click at [469, 353] on button "Search" at bounding box center [481, 349] width 39 height 16
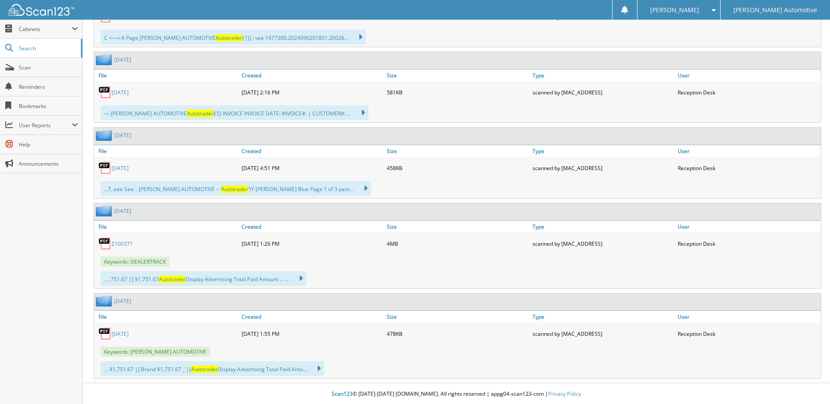
scroll to position [1809, 0]
click at [123, 334] on link "[DATE]" at bounding box center [120, 333] width 17 height 7
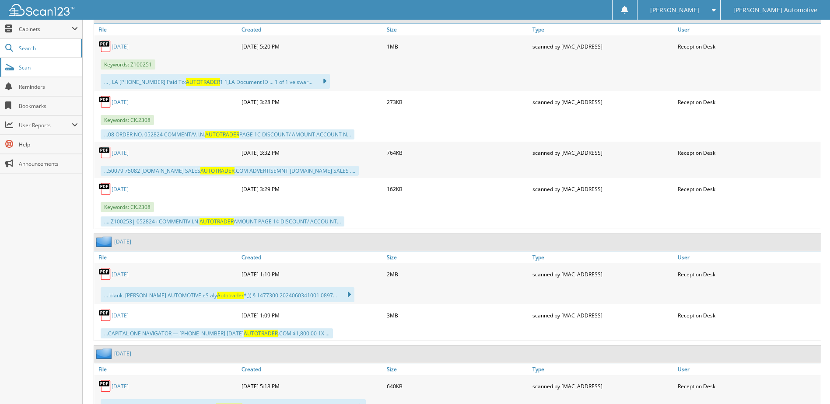
scroll to position [1152, 0]
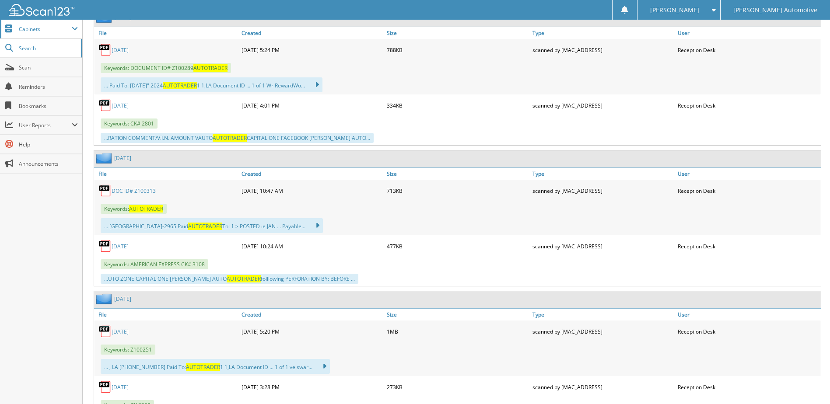
click at [22, 35] on span "Cabinets" at bounding box center [41, 29] width 82 height 19
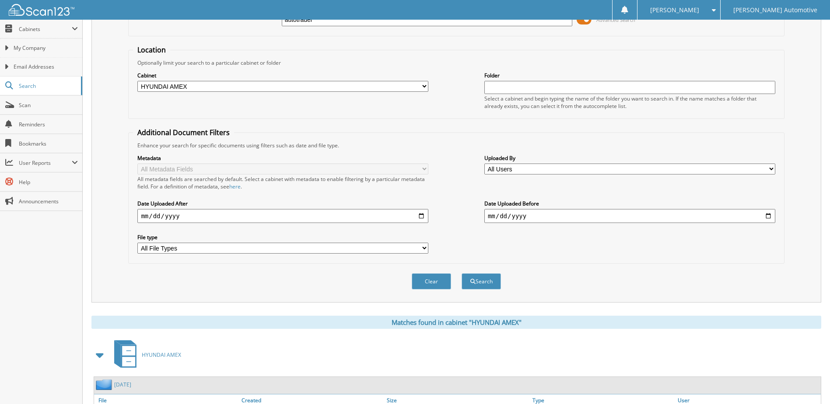
scroll to position [0, 0]
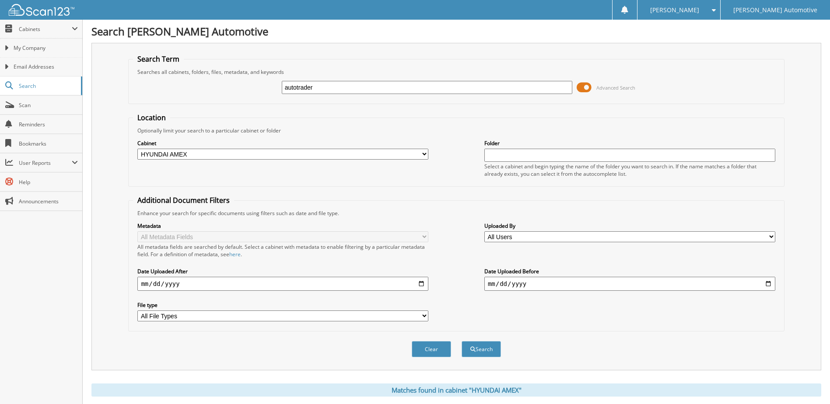
click at [663, 112] on form "Search Term Searches all cabinets, folders, files, metadata, and keywords autot…" at bounding box center [456, 210] width 656 height 313
click at [401, 87] on input "autotrader" at bounding box center [427, 87] width 291 height 13
type input "universal environmental"
click at [288, 153] on select "All Cabinets A/P EL PASO A/P EL [GEOGRAPHIC_DATA] HYUNDAI A/P HYUNDAI AMEX LAFA…" at bounding box center [282, 154] width 291 height 11
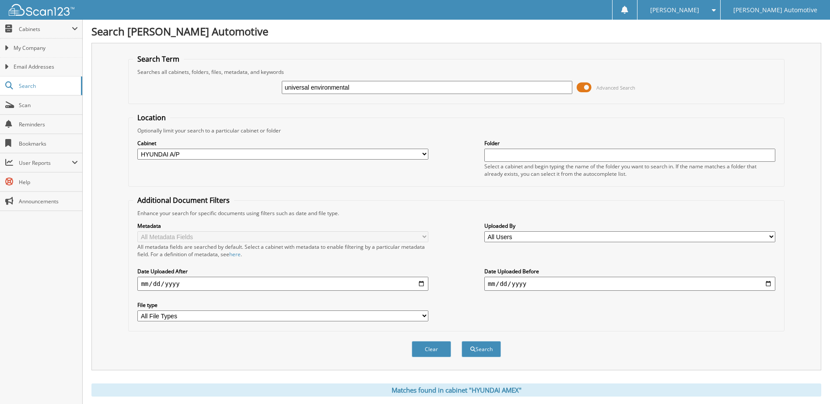
click at [137, 149] on select "All Cabinets A/P EL PASO A/P EL [GEOGRAPHIC_DATA] HYUNDAI A/P HYUNDAI AMEX LAFA…" at bounding box center [282, 154] width 291 height 11
click at [255, 157] on select "All Cabinets A/P EL PASO A/P EL [GEOGRAPHIC_DATA] HYUNDAI A/P HYUNDAI AMEX LAFA…" at bounding box center [282, 154] width 291 height 11
select select "47340"
click at [137, 149] on select "All Cabinets A/P EL PASO A/P EL [GEOGRAPHIC_DATA] HYUNDAI A/P HYUNDAI AMEX LAFA…" at bounding box center [282, 154] width 291 height 11
click at [470, 348] on span "submit" at bounding box center [472, 349] width 5 height 5
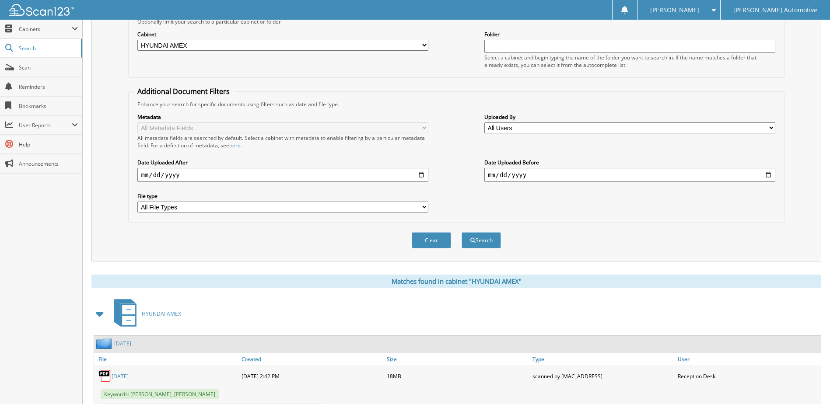
scroll to position [153, 0]
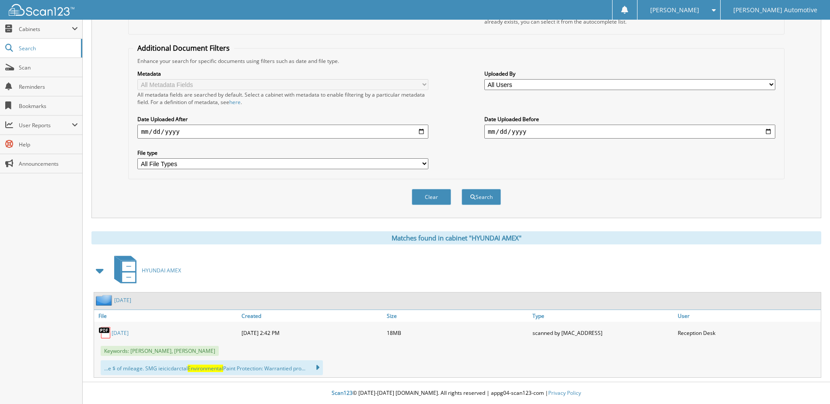
click at [79, 321] on div "Close Cabinets My Company Email Addresses Search Scan" at bounding box center [41, 212] width 83 height 385
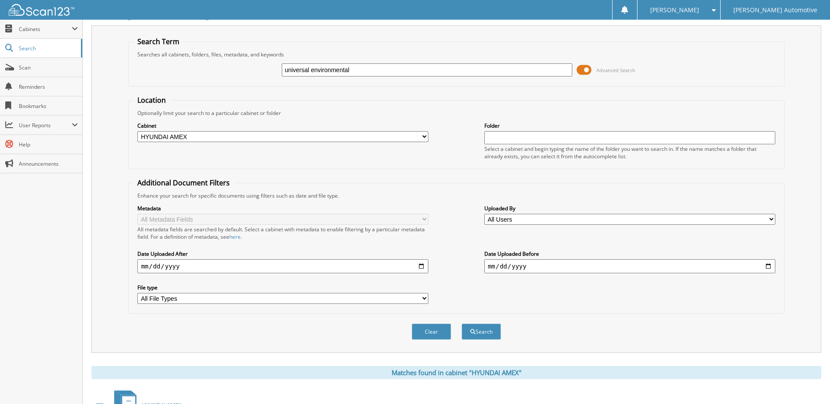
scroll to position [0, 0]
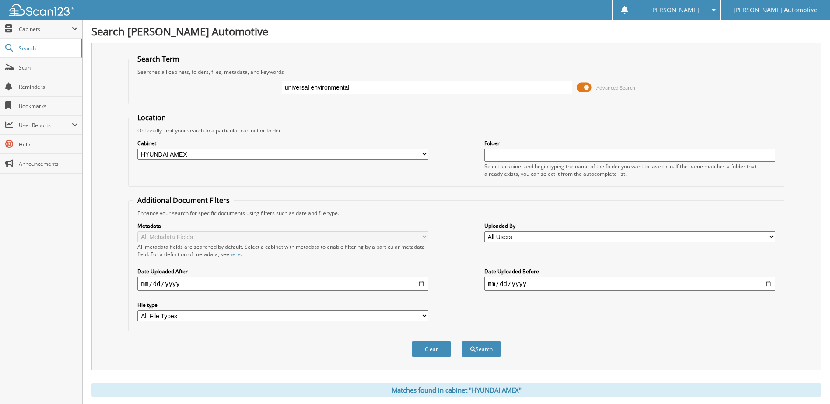
drag, startPoint x: 366, startPoint y: 84, endPoint x: 252, endPoint y: 89, distance: 113.9
click at [252, 89] on div "universal environmental Advanced Search" at bounding box center [456, 88] width 646 height 24
type input "safety kleen"
click at [477, 353] on button "Search" at bounding box center [481, 349] width 39 height 16
click at [561, 342] on div "Clear Search" at bounding box center [456, 349] width 656 height 35
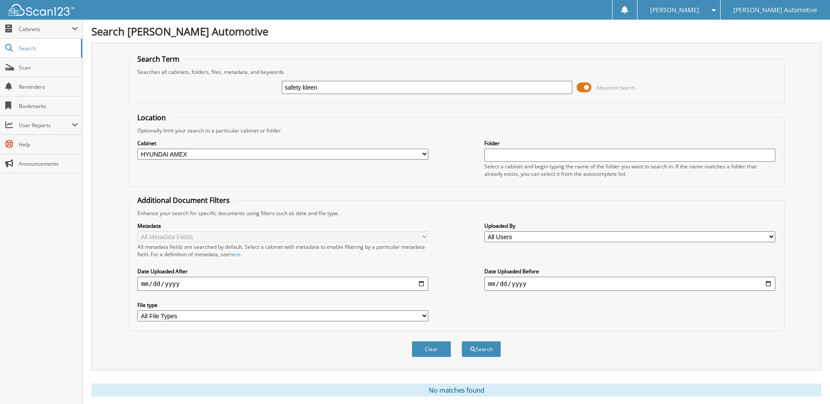
click at [263, 154] on select "All Cabinets A/P EL PASO A/P EL [GEOGRAPHIC_DATA] HYUNDAI A/P HYUNDAI AMEX LAFA…" at bounding box center [282, 154] width 291 height 11
select select "47344"
click at [137, 149] on select "All Cabinets A/P EL PASO A/P EL [GEOGRAPHIC_DATA] HYUNDAI A/P HYUNDAI AMEX LAFA…" at bounding box center [282, 154] width 291 height 11
drag, startPoint x: 376, startPoint y: 87, endPoint x: 237, endPoint y: 88, distance: 139.2
click at [237, 88] on div "safety kleen Advanced Search" at bounding box center [456, 88] width 646 height 24
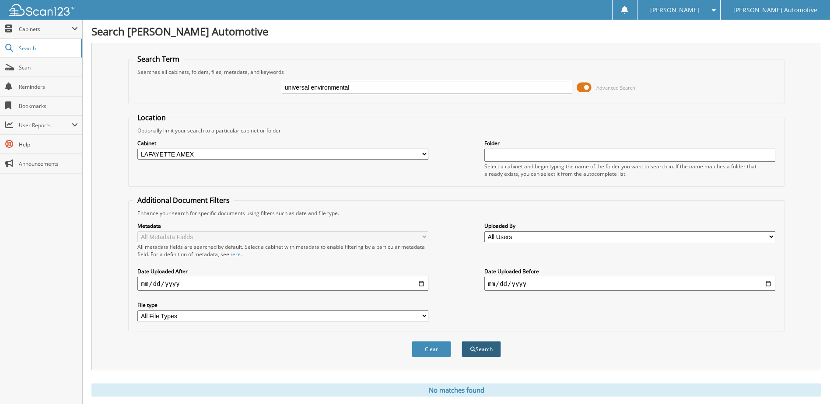
type input "universal environmental"
click at [482, 349] on button "Search" at bounding box center [481, 349] width 39 height 16
click at [307, 349] on div "Clear Search" at bounding box center [456, 349] width 656 height 35
drag, startPoint x: 355, startPoint y: 87, endPoint x: 244, endPoint y: 83, distance: 111.7
click at [244, 83] on div "universal environmental Advanced Search" at bounding box center [456, 88] width 646 height 24
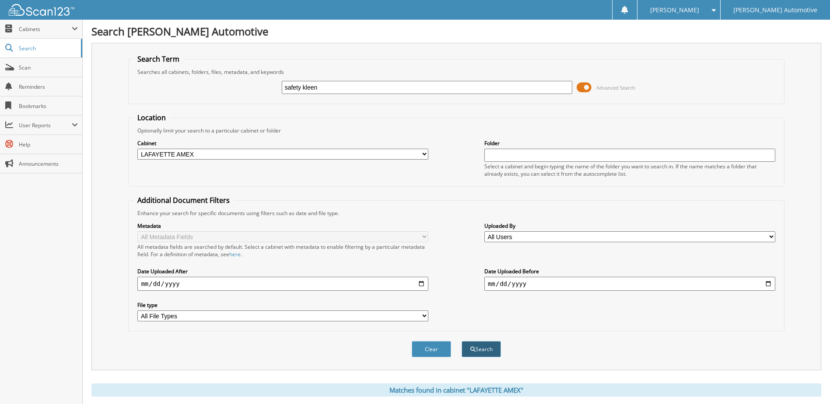
type input "safety kleen"
click at [483, 343] on button "Search" at bounding box center [481, 349] width 39 height 16
click at [800, 198] on div "Search Term Searches all cabinets, folders, files, metadata, and keywords safet…" at bounding box center [456, 207] width 730 height 328
click at [205, 157] on select "All Cabinets A/P EL PASO A/P EL [GEOGRAPHIC_DATA] HYUNDAI A/P HYUNDAI AMEX LAFA…" at bounding box center [282, 154] width 291 height 11
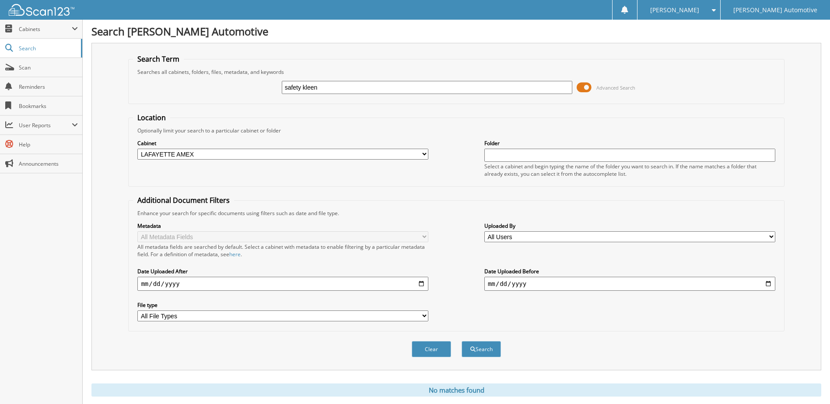
drag, startPoint x: 328, startPoint y: 86, endPoint x: 237, endPoint y: 87, distance: 91.0
click at [237, 87] on div "safety kleen Advanced Search" at bounding box center [456, 88] width 646 height 24
type input "waste management"
click at [493, 353] on button "Search" at bounding box center [481, 349] width 39 height 16
click at [278, 151] on select "All Cabinets A/P EL PASO A/P EL [GEOGRAPHIC_DATA] HYUNDAI A/P HYUNDAI AMEX LAFA…" at bounding box center [282, 154] width 291 height 11
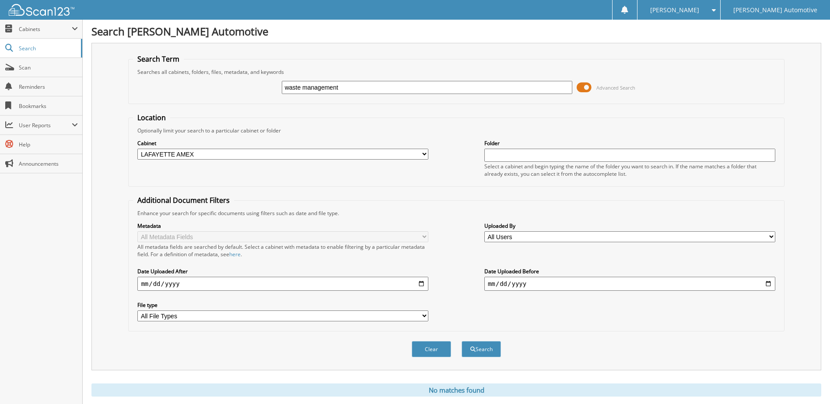
click at [386, 86] on input "waste management" at bounding box center [427, 87] width 291 height 13
drag, startPoint x: 302, startPoint y: 89, endPoint x: 353, endPoint y: 95, distance: 50.7
click at [352, 95] on div "waste management Advanced Search" at bounding box center [456, 88] width 646 height 24
type input "waste"
click at [462, 341] on button "Search" at bounding box center [481, 349] width 39 height 16
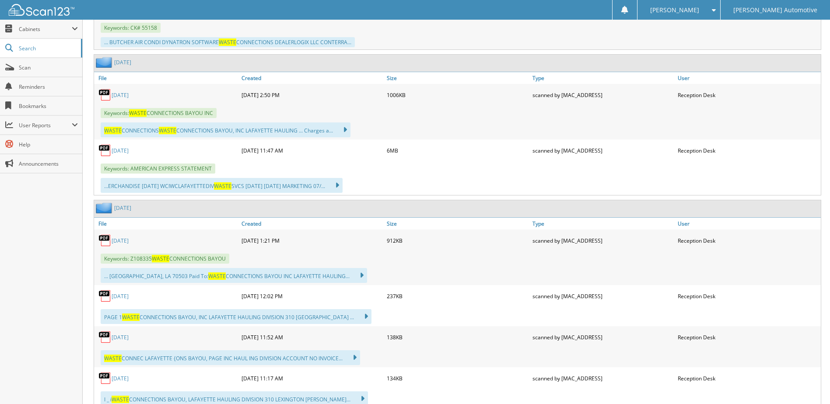
scroll to position [1313, 0]
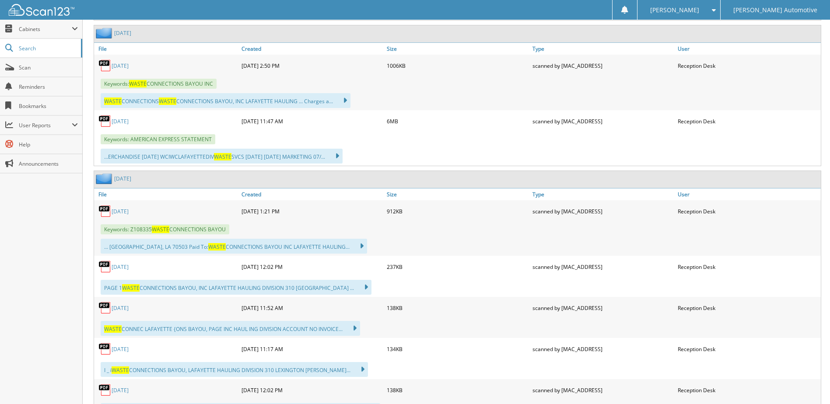
click at [123, 68] on link "[DATE]" at bounding box center [120, 65] width 17 height 7
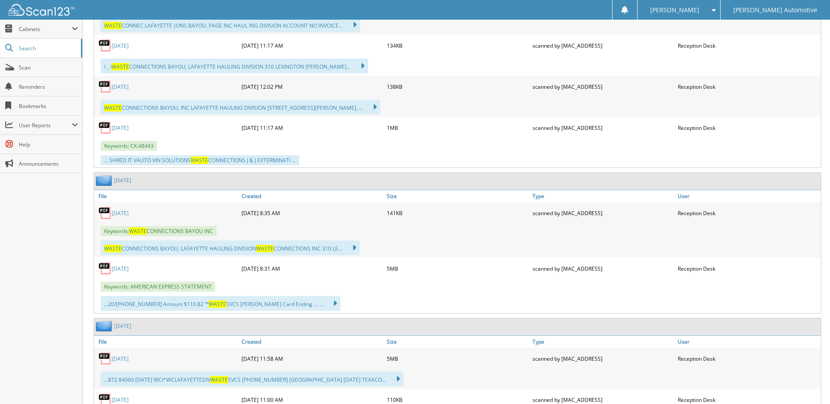
scroll to position [1619, 0]
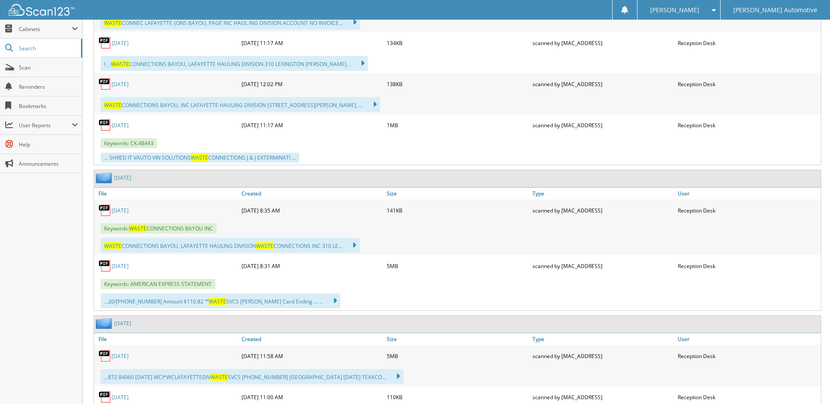
click at [114, 212] on link "AUGUST 2025" at bounding box center [120, 210] width 17 height 7
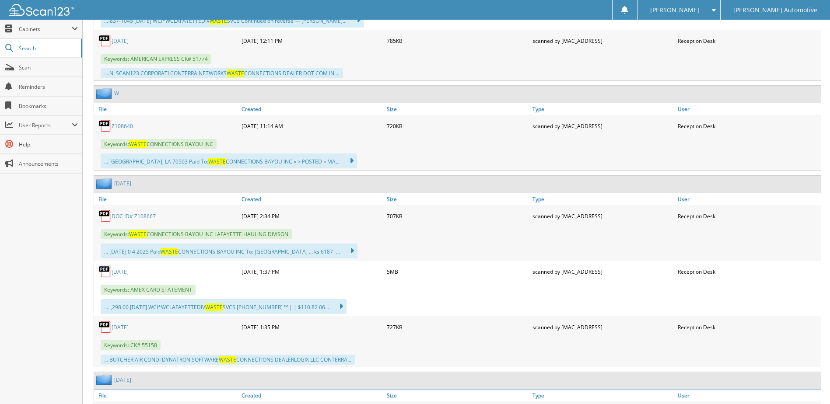
scroll to position [963, 0]
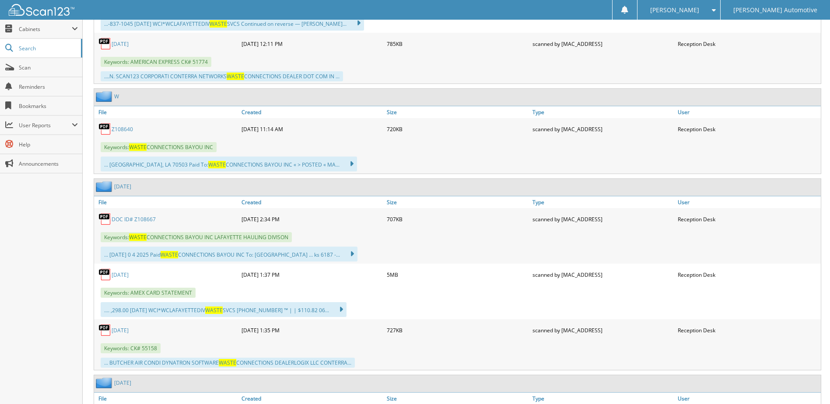
click at [126, 218] on link "DOC ID# Z108667" at bounding box center [134, 219] width 44 height 7
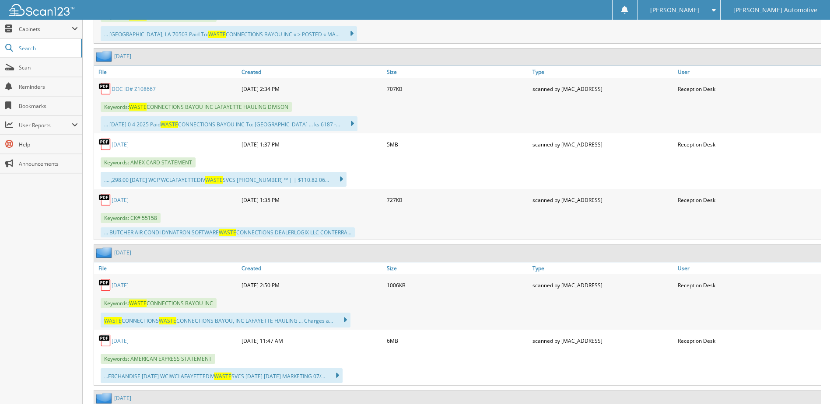
scroll to position [1094, 0]
click at [126, 146] on link "[DATE]" at bounding box center [120, 143] width 17 height 7
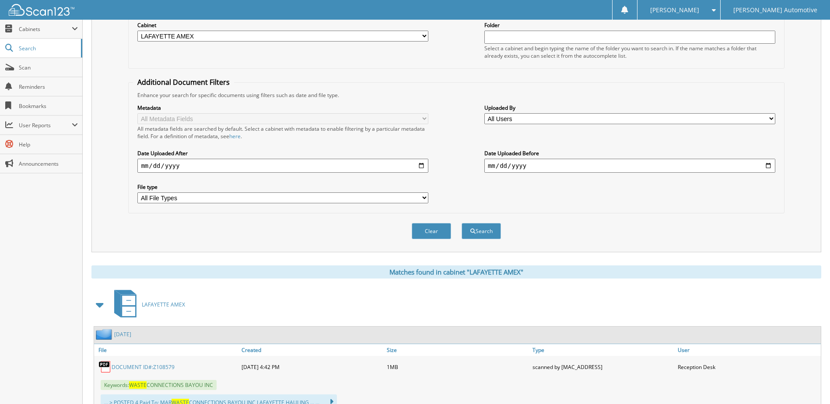
scroll to position [0, 0]
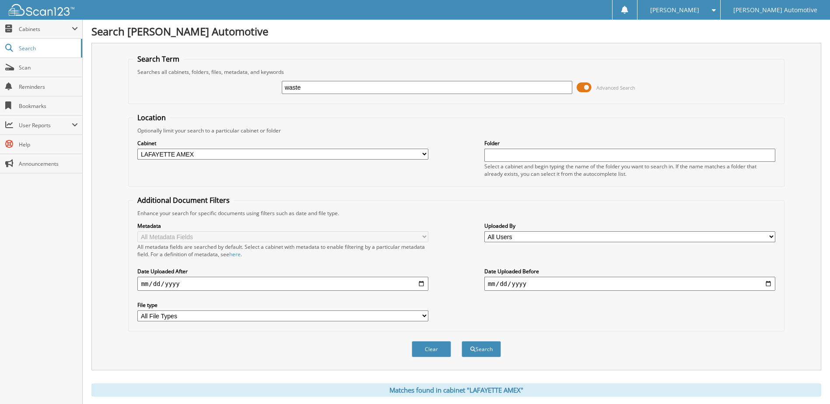
click at [302, 155] on select "All Cabinets A/P EL PASO A/P EL PASO AMEX HYUNDAI A/P HYUNDAI AMEX LAFAYETTE AM…" at bounding box center [282, 154] width 291 height 11
select select "47340"
click at [137, 149] on select "All Cabinets A/P EL PASO A/P EL PASO AMEX HYUNDAI A/P HYUNDAI AMEX LAFAYETTE AM…" at bounding box center [282, 154] width 291 height 11
click at [473, 348] on span "submit" at bounding box center [472, 349] width 5 height 5
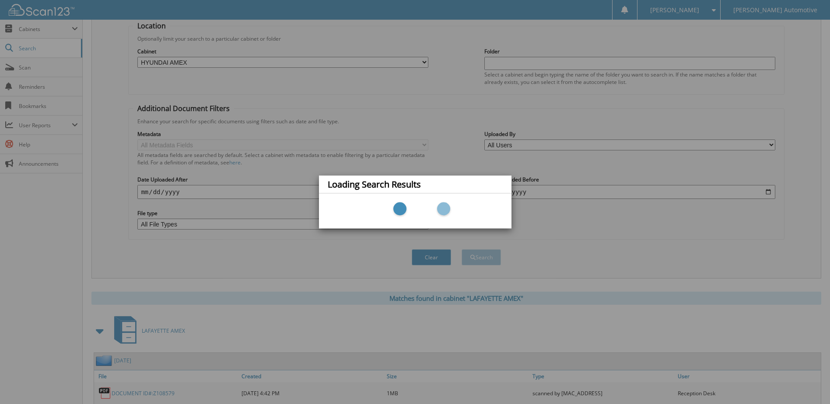
scroll to position [175, 0]
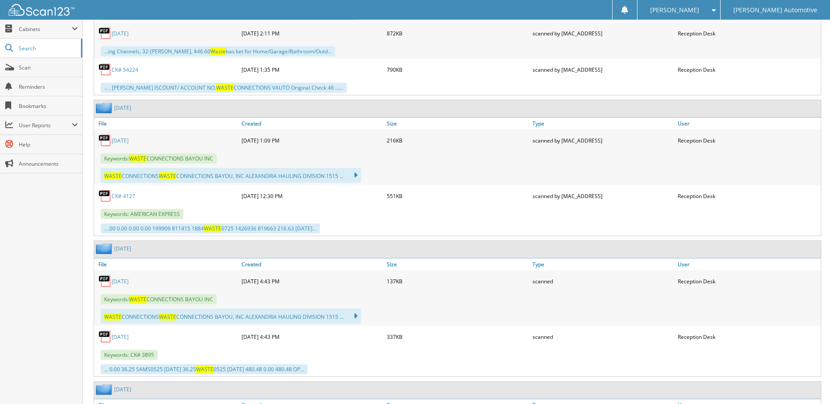
scroll to position [744, 0]
click at [116, 136] on link "[DATE]" at bounding box center [120, 139] width 17 height 7
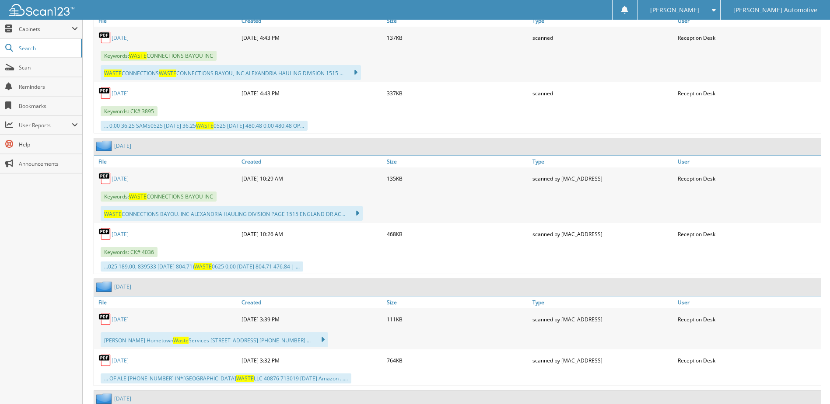
scroll to position [1006, 0]
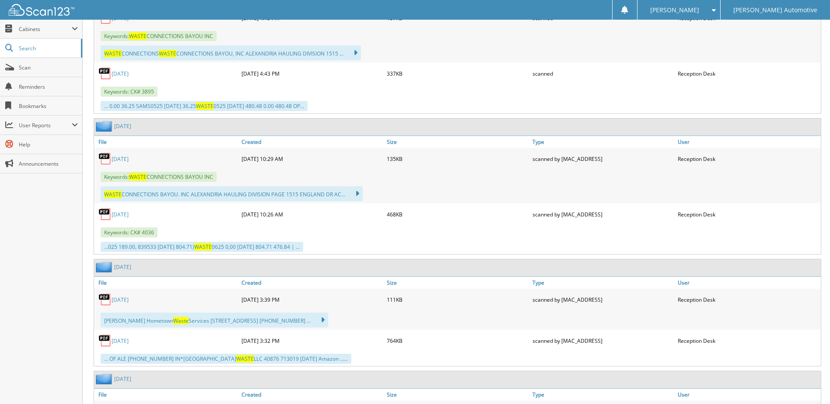
click at [108, 154] on img at bounding box center [104, 158] width 13 height 13
click at [123, 155] on link "[DATE]" at bounding box center [120, 158] width 17 height 7
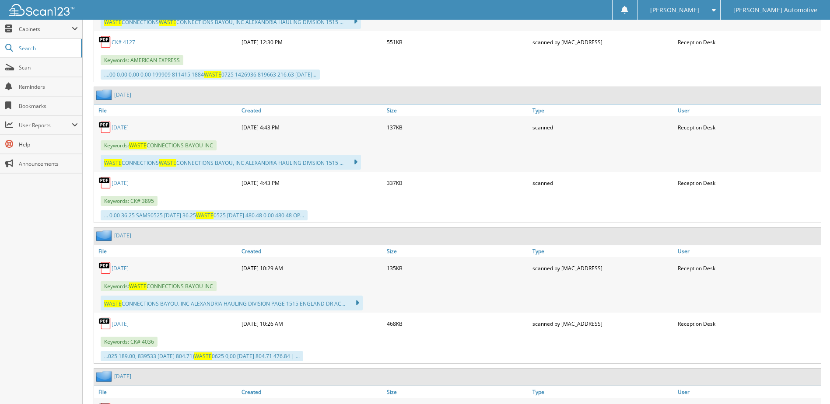
scroll to position [876, 0]
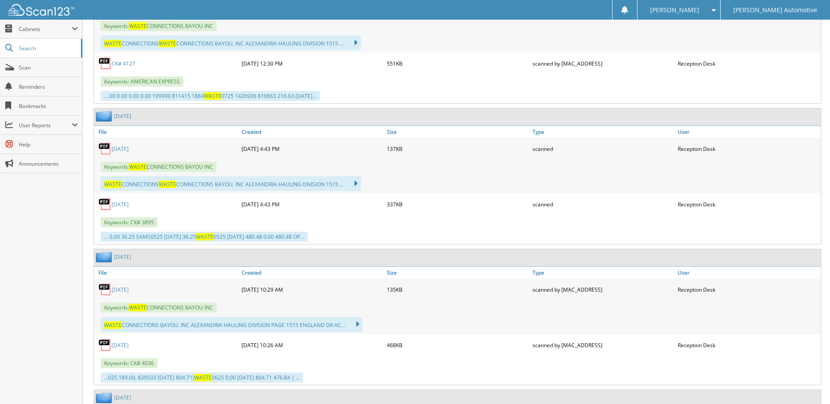
click at [116, 145] on link "[DATE]" at bounding box center [120, 148] width 17 height 7
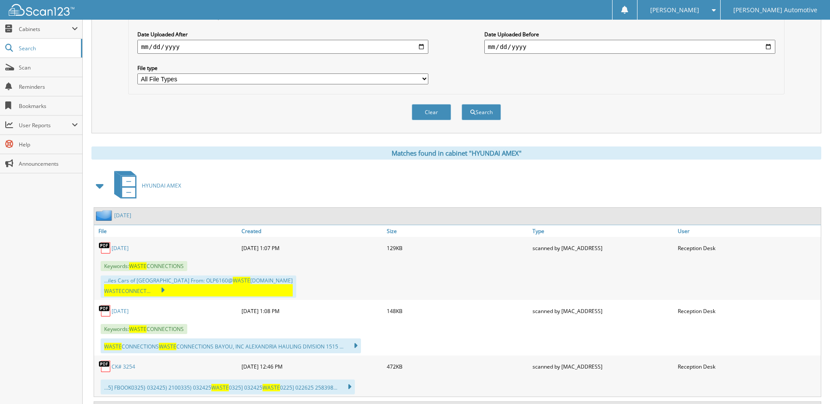
scroll to position [0, 0]
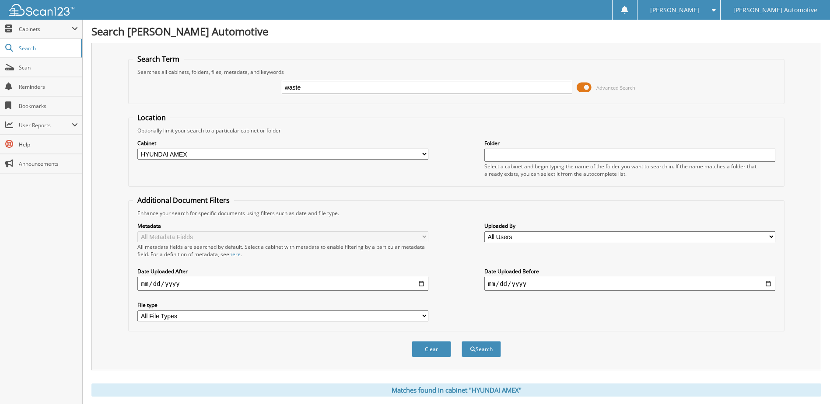
click at [334, 84] on input "waste" at bounding box center [427, 87] width 291 height 13
type input "w"
type input "smitty"
click at [462, 341] on button "Search" at bounding box center [481, 349] width 39 height 16
